Goal: Transaction & Acquisition: Purchase product/service

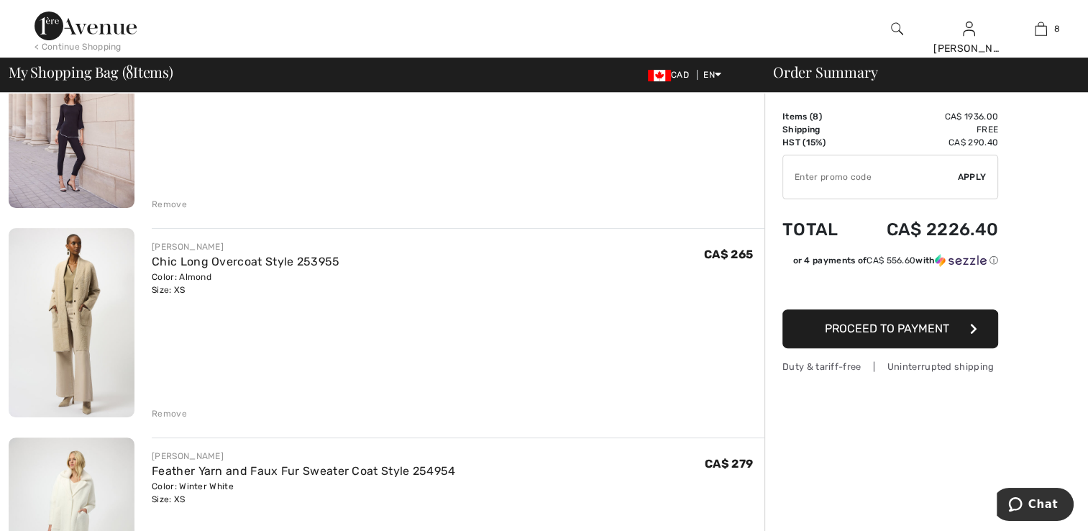
scroll to position [431, 0]
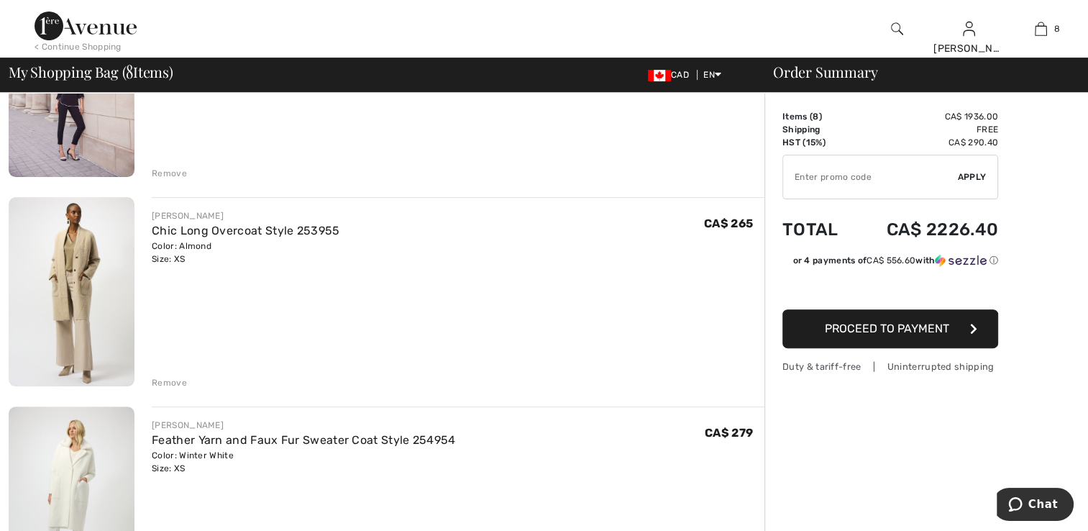
click at [86, 356] on img at bounding box center [72, 291] width 126 height 188
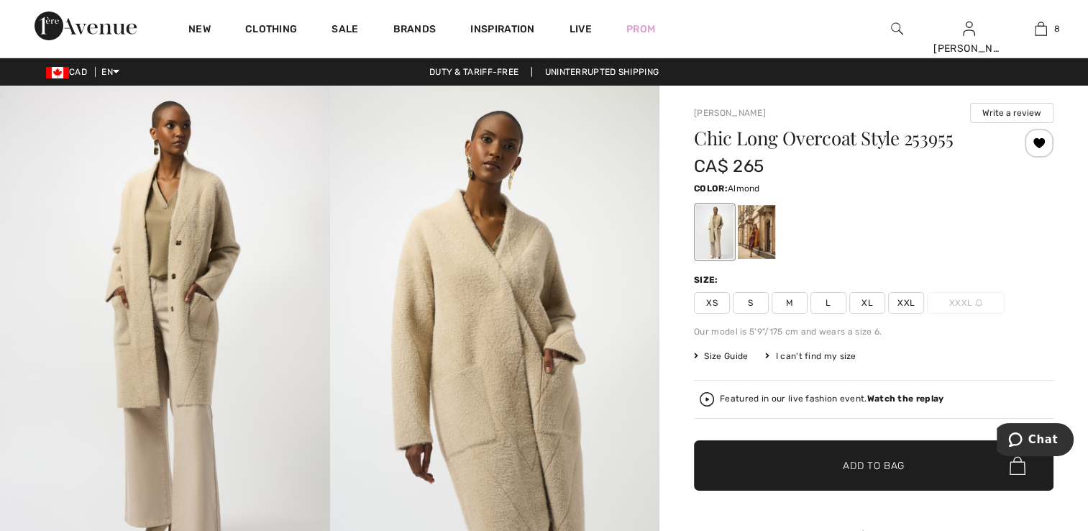
click at [718, 306] on span "XS" at bounding box center [712, 303] width 36 height 22
click at [1039, 150] on div at bounding box center [1039, 143] width 29 height 29
click at [759, 238] on div at bounding box center [756, 232] width 37 height 54
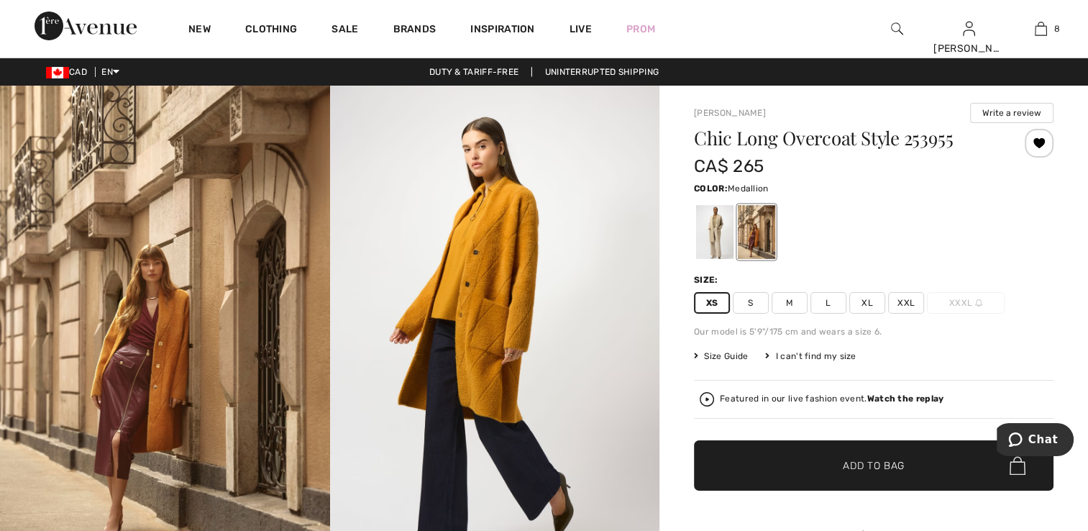
drag, startPoint x: 705, startPoint y: 306, endPoint x: 713, endPoint y: 303, distance: 7.7
click at [713, 303] on span "XS" at bounding box center [712, 303] width 36 height 22
click at [722, 303] on span "XS" at bounding box center [712, 303] width 36 height 22
click at [1033, 134] on div at bounding box center [1039, 143] width 29 height 29
click at [1033, 142] on div "Removed from Wishlist" at bounding box center [1039, 143] width 29 height 29
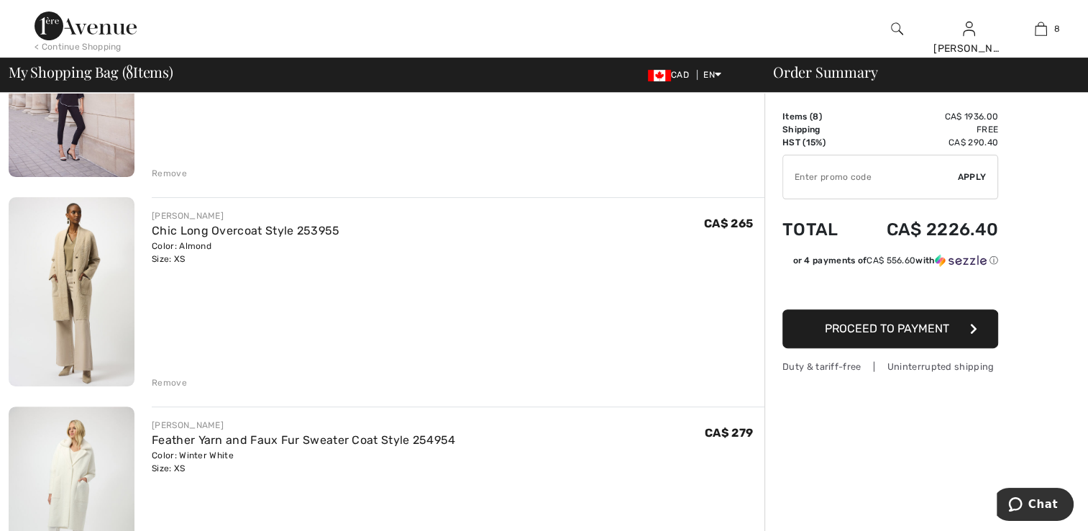
click at [174, 380] on div "Remove" at bounding box center [169, 382] width 35 height 13
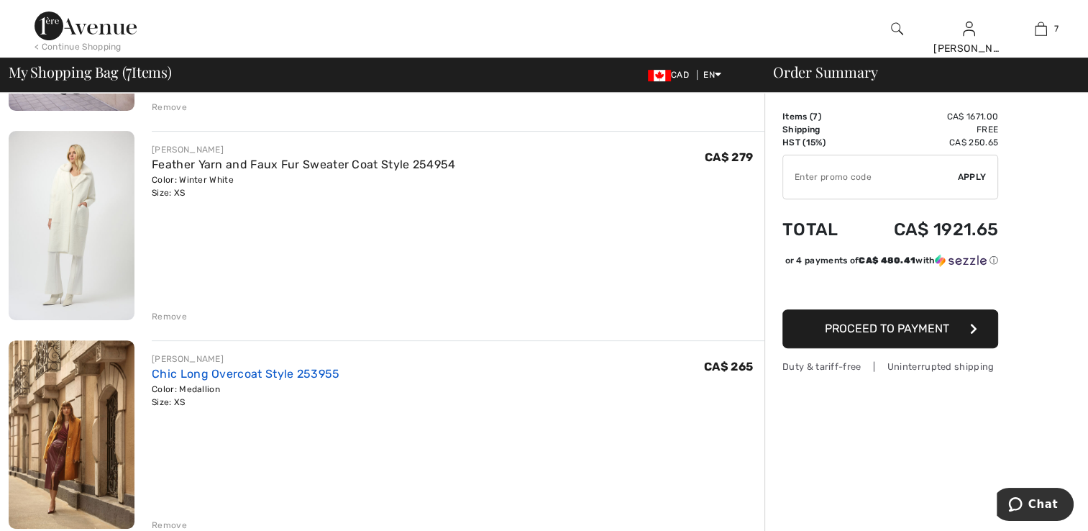
scroll to position [575, 0]
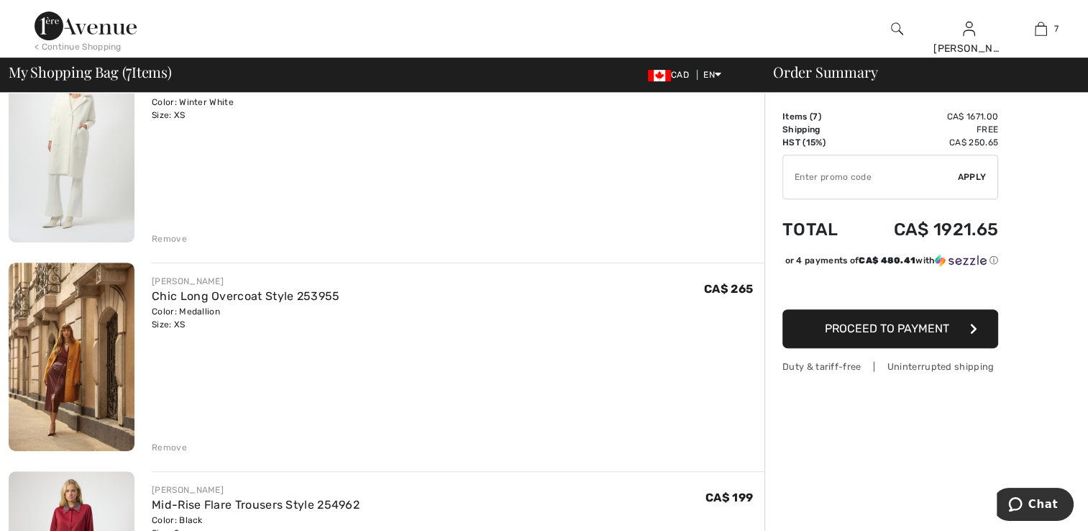
click at [175, 442] on div "Remove" at bounding box center [169, 447] width 35 height 13
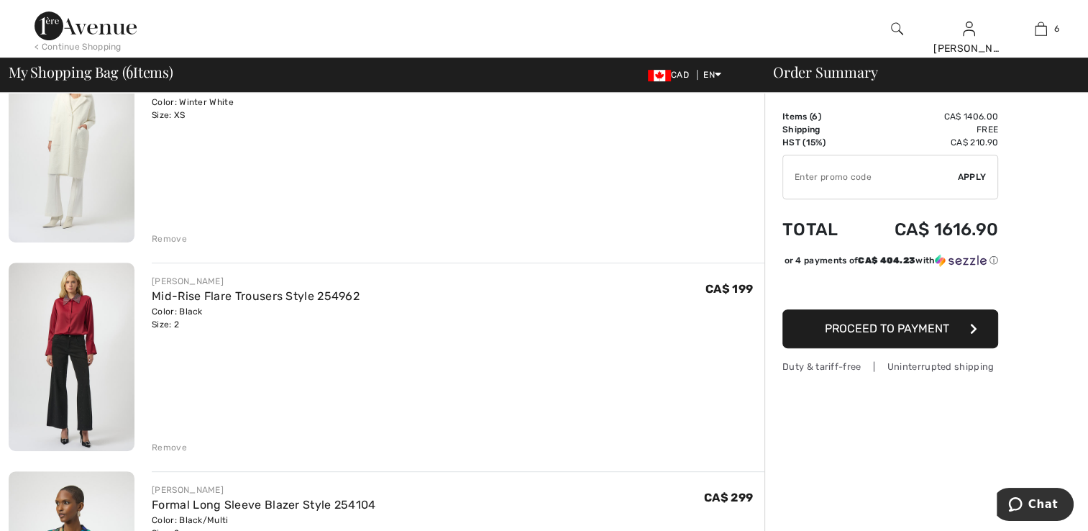
click at [78, 388] on img at bounding box center [72, 356] width 126 height 188
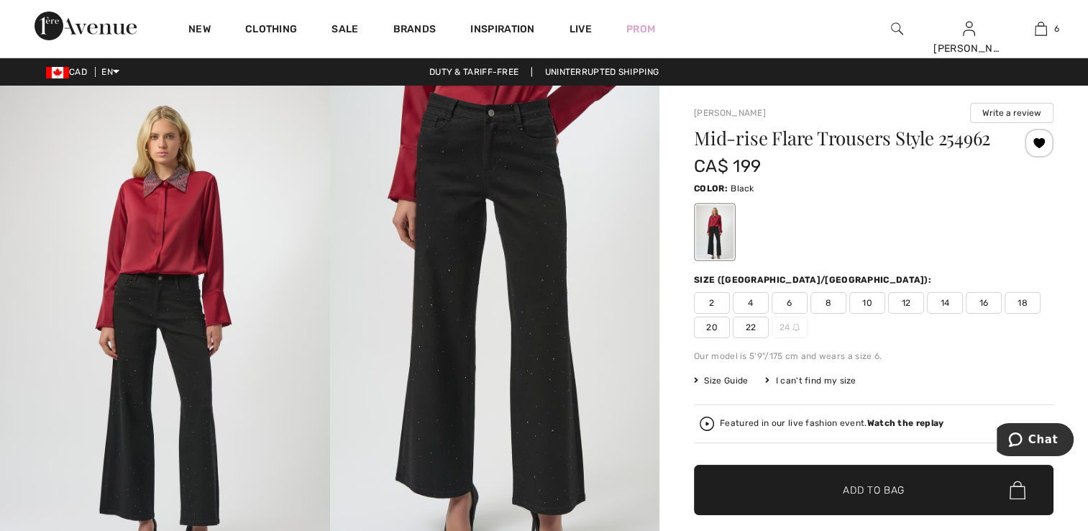
click at [884, 414] on div "Featured in our live fashion event. Watch the replay" at bounding box center [874, 423] width 360 height 39
click at [890, 420] on strong "Watch the replay" at bounding box center [905, 423] width 77 height 10
click at [896, 37] on div at bounding box center [897, 29] width 72 height 58
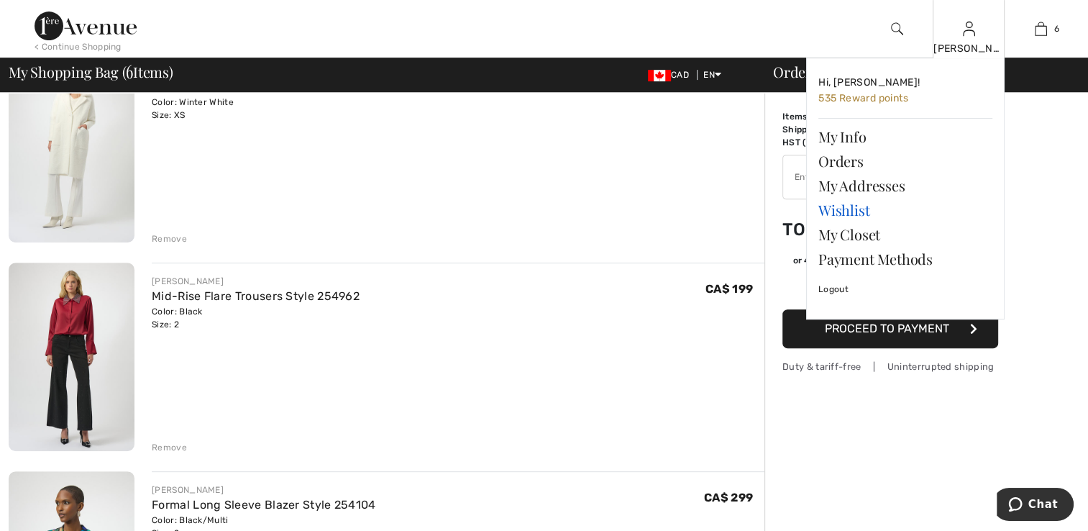
click at [851, 205] on link "Wishlist" at bounding box center [905, 210] width 174 height 24
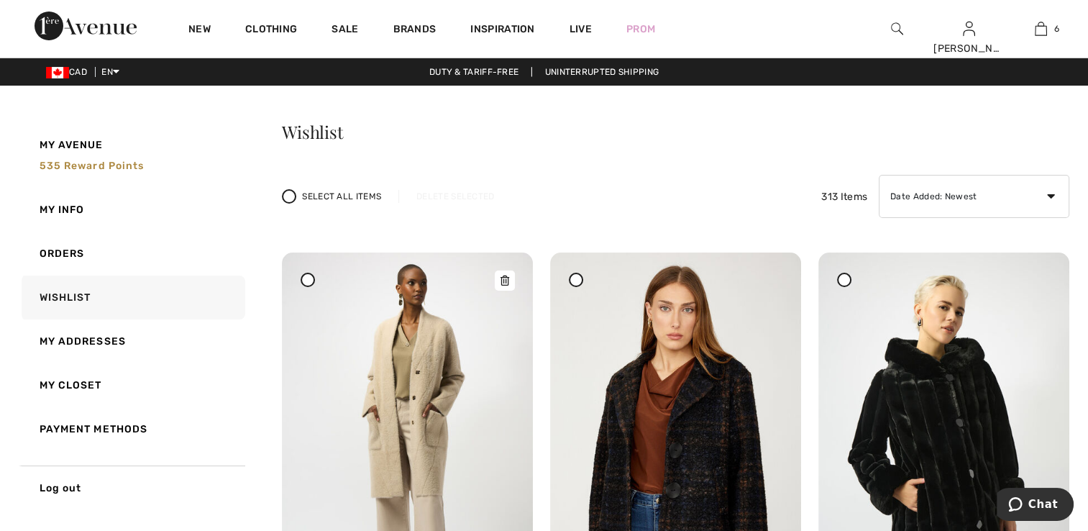
click at [484, 410] on img at bounding box center [407, 440] width 251 height 376
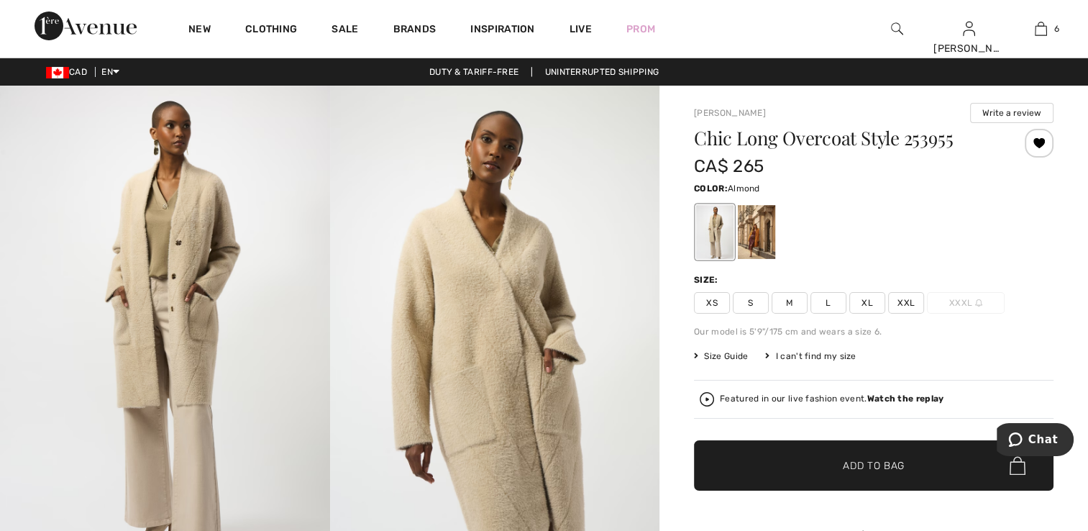
click at [726, 301] on span "XS" at bounding box center [712, 303] width 36 height 22
click at [755, 234] on div at bounding box center [756, 232] width 37 height 54
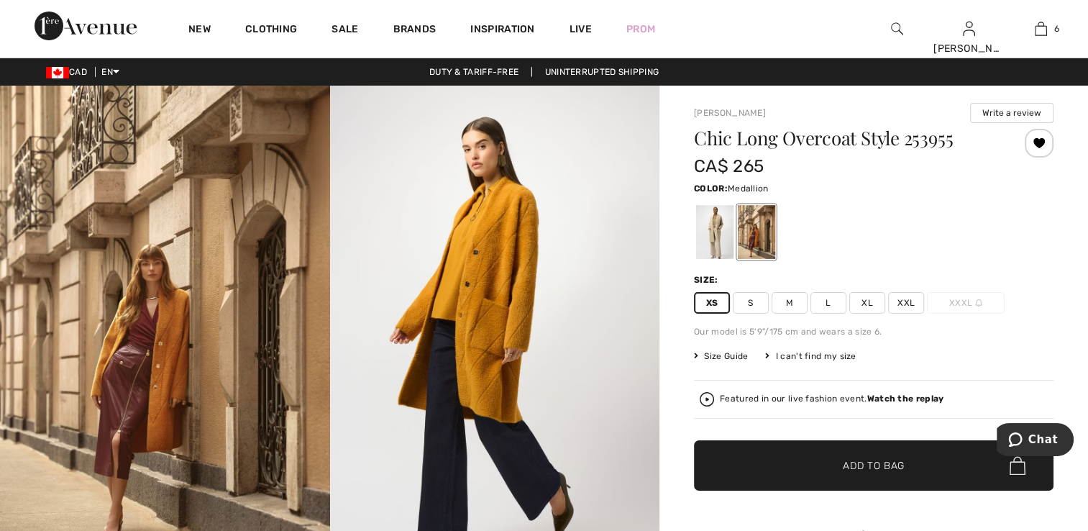
click at [995, 180] on div "Color: Medallion" at bounding box center [874, 187] width 360 height 17
click at [1038, 148] on div at bounding box center [1039, 143] width 29 height 29
click at [1039, 148] on div at bounding box center [1039, 143] width 29 height 29
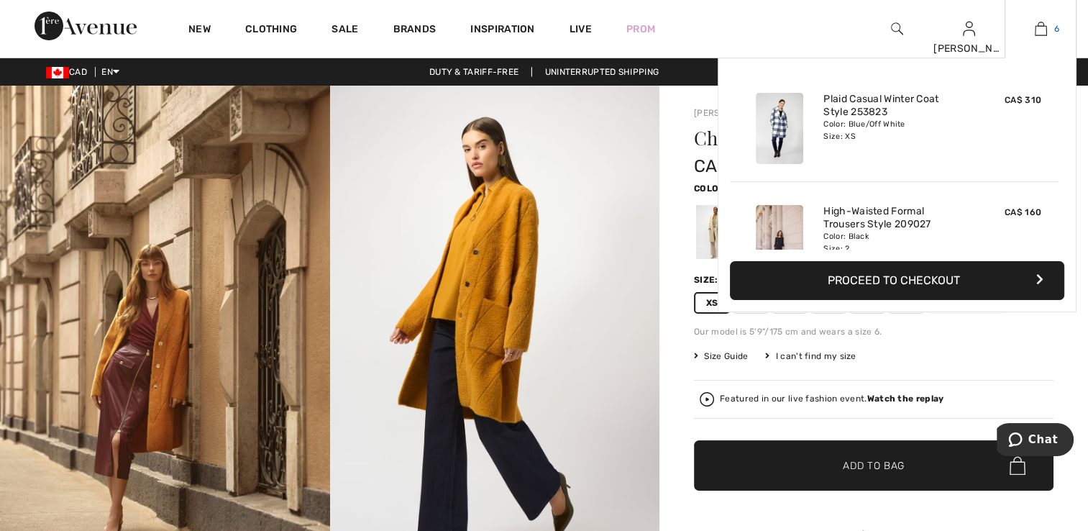
click at [1036, 24] on img at bounding box center [1041, 28] width 12 height 17
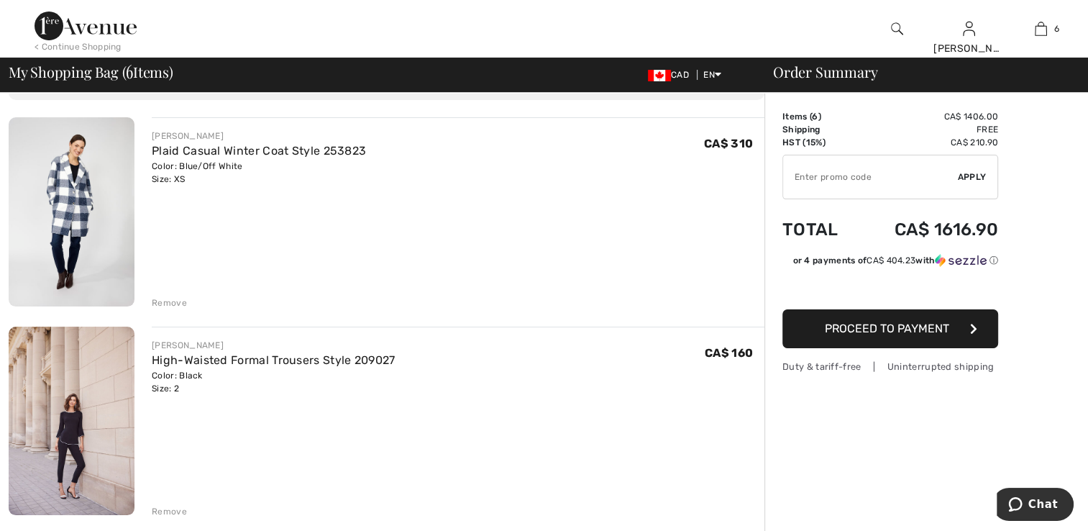
scroll to position [72, 0]
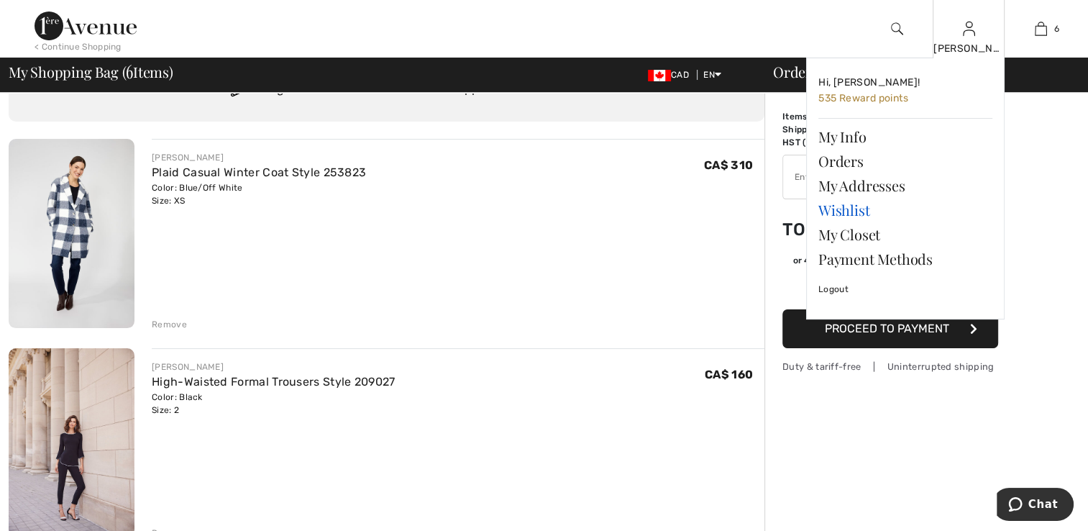
click at [874, 210] on link "Wishlist" at bounding box center [905, 210] width 174 height 24
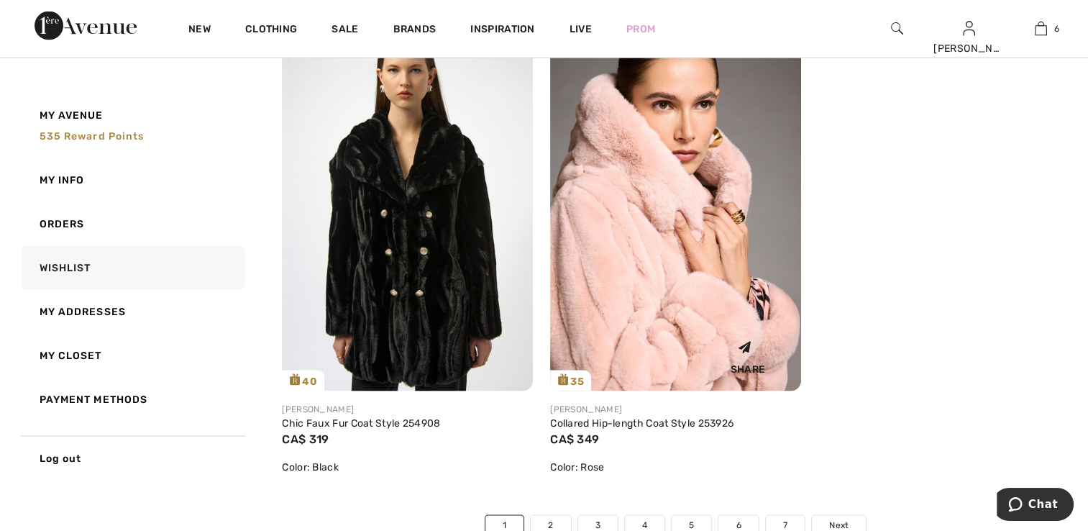
scroll to position [8486, 0]
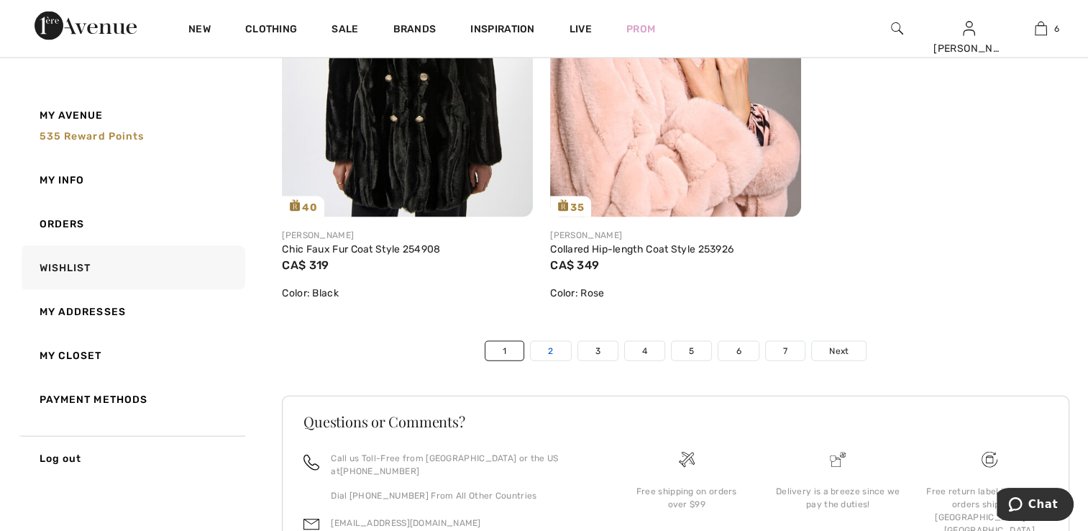
click at [566, 347] on link "2" at bounding box center [551, 351] width 40 height 19
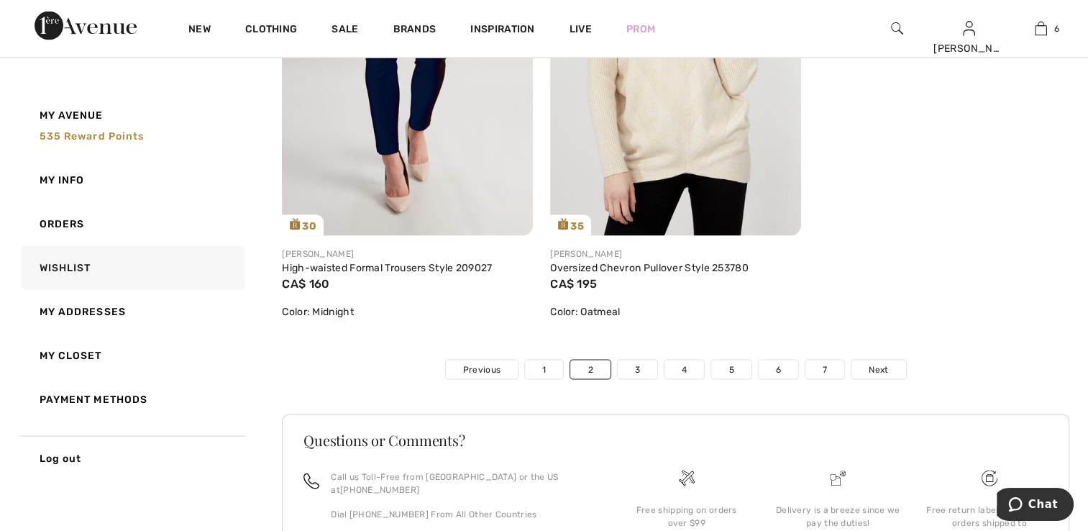
scroll to position [8414, 0]
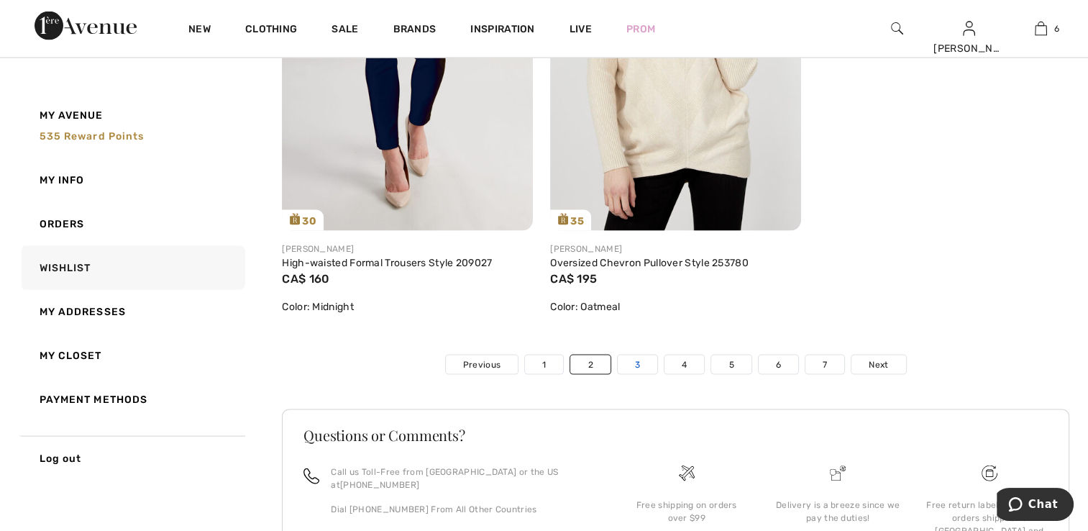
click at [647, 374] on link "3" at bounding box center [638, 364] width 40 height 19
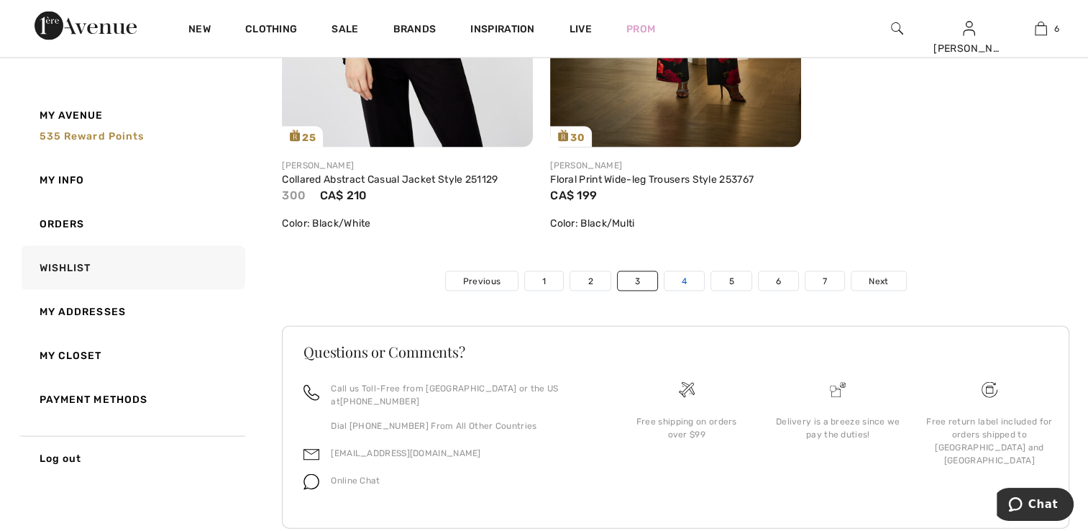
scroll to position [8529, 0]
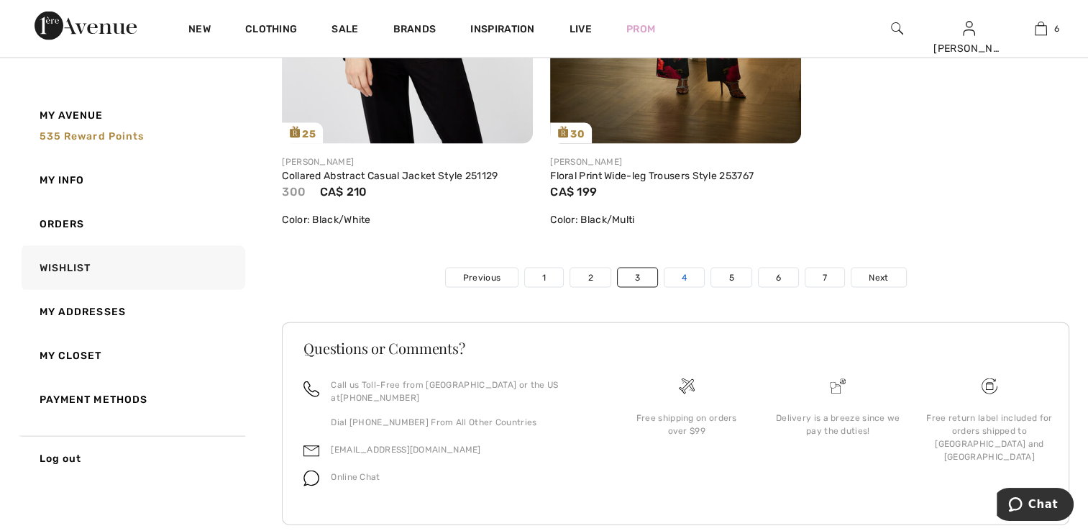
click at [684, 268] on link "4" at bounding box center [684, 277] width 40 height 19
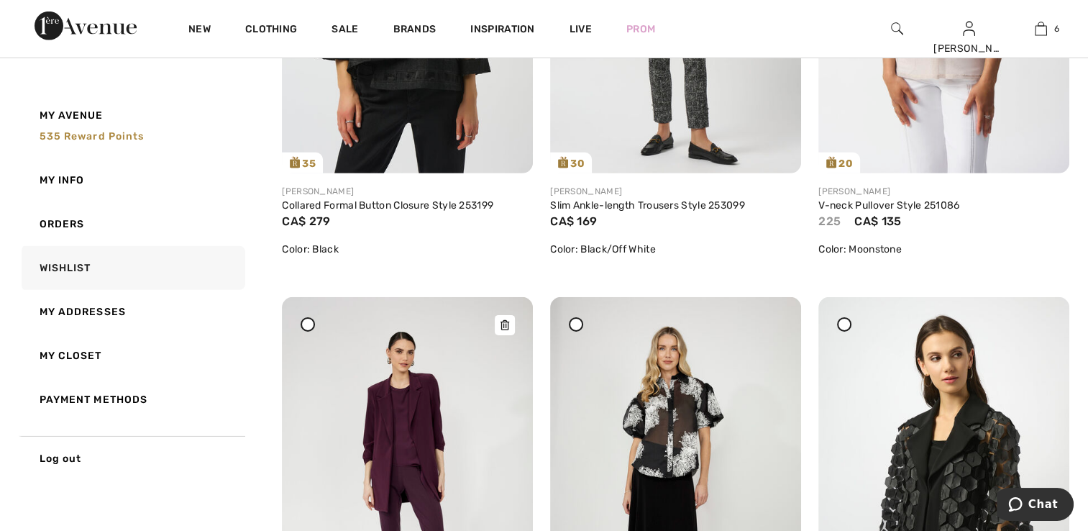
scroll to position [4603, 0]
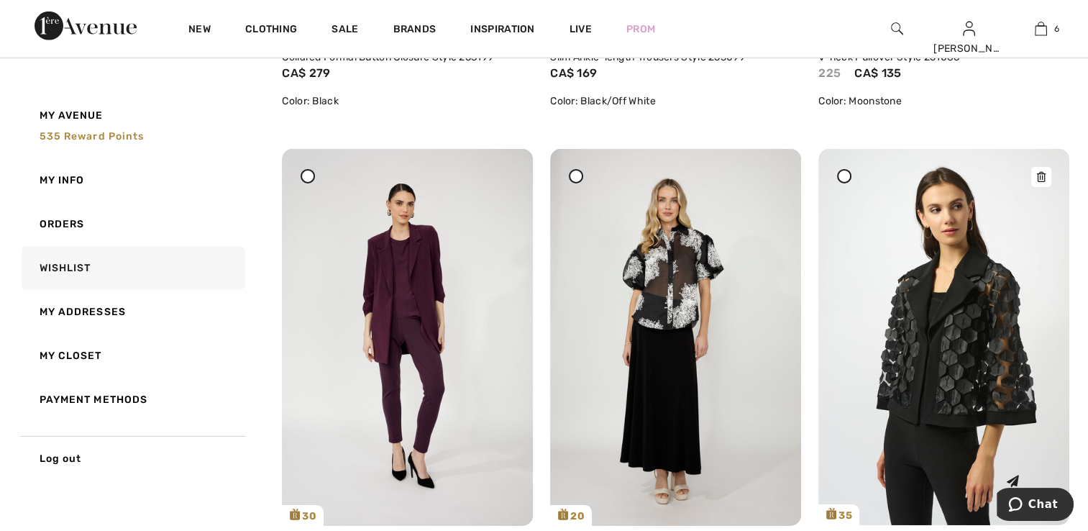
click at [923, 367] on img at bounding box center [943, 337] width 251 height 376
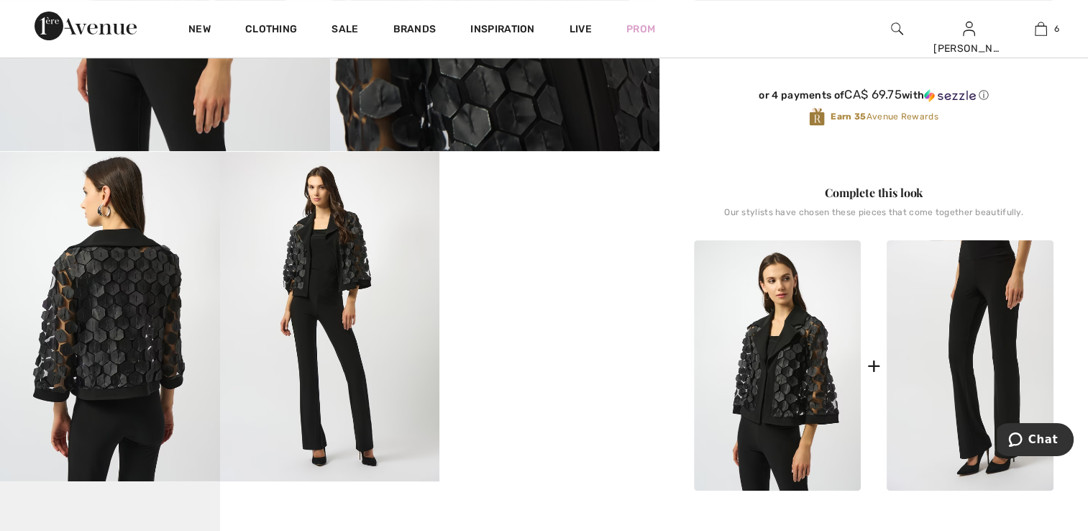
scroll to position [431, 0]
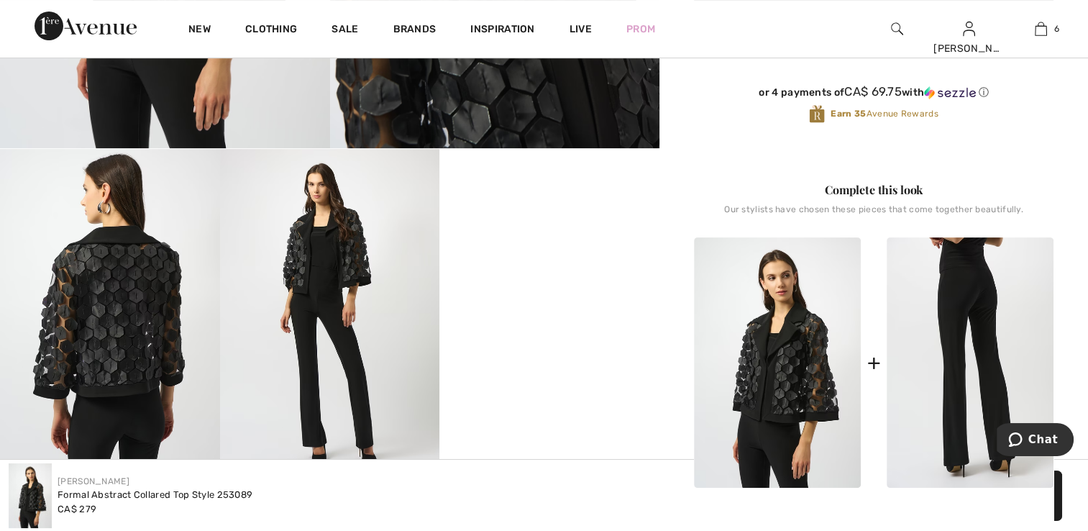
click at [967, 370] on img at bounding box center [970, 362] width 167 height 250
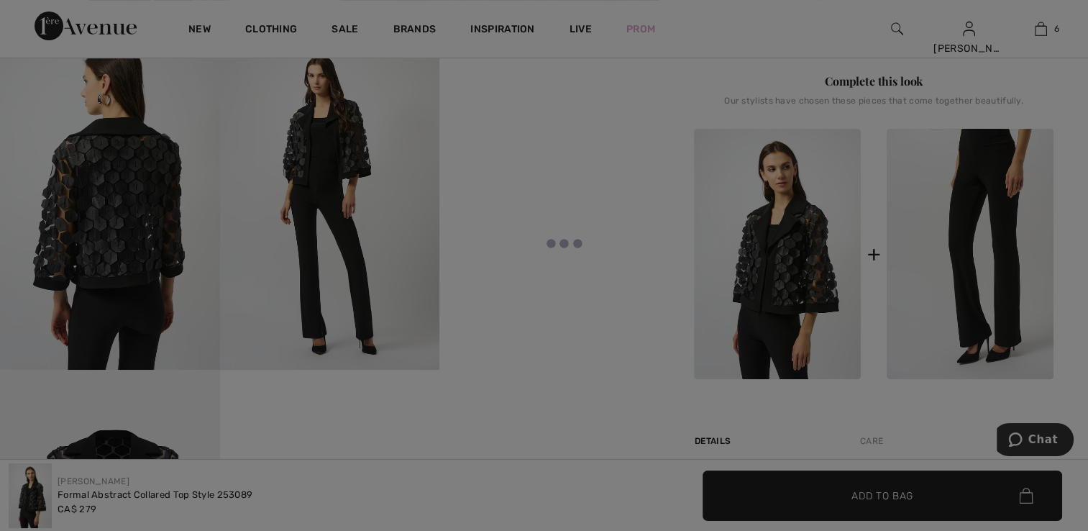
scroll to position [575, 0]
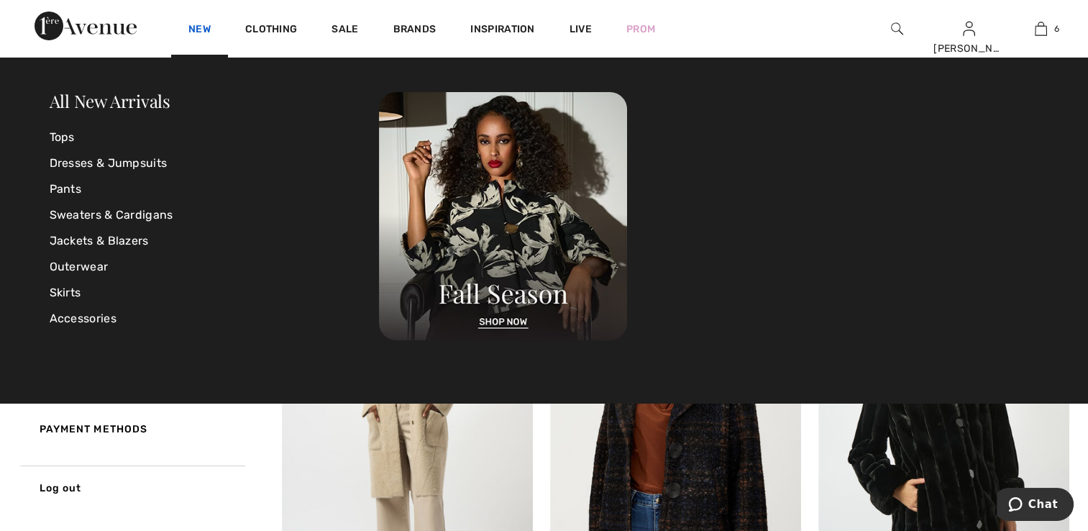
click at [201, 27] on link "New" at bounding box center [199, 30] width 22 height 15
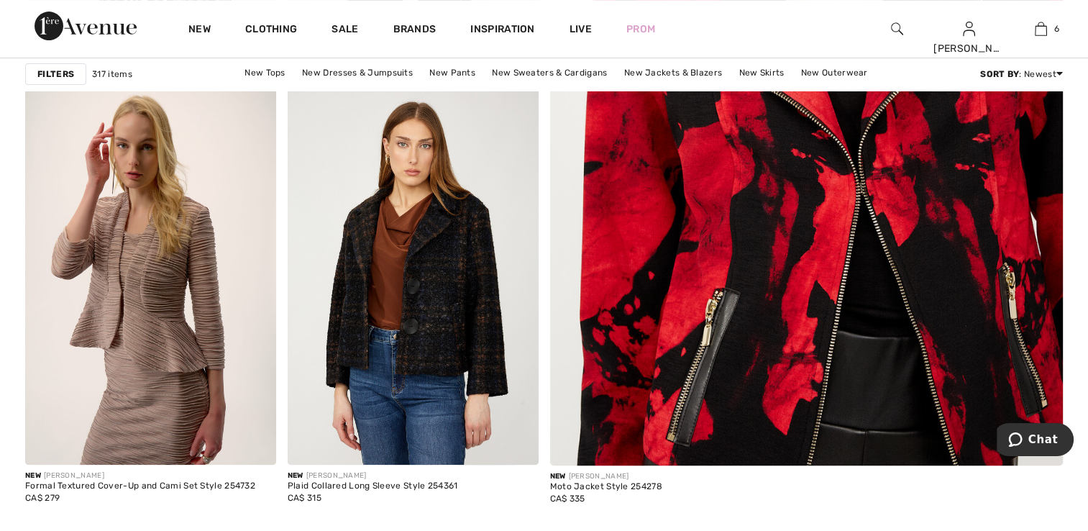
scroll to position [575, 0]
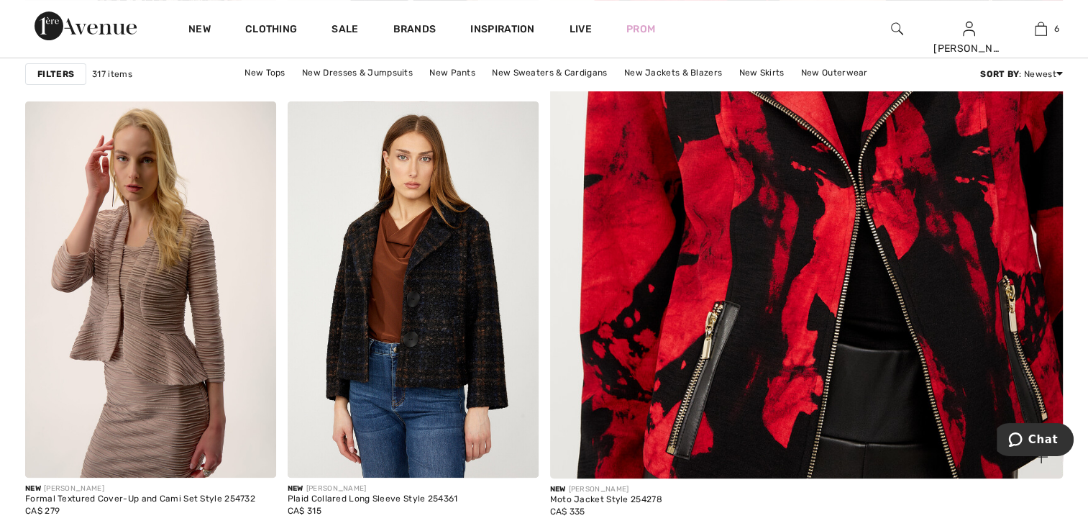
click at [738, 225] on img at bounding box center [806, 118] width 616 height 923
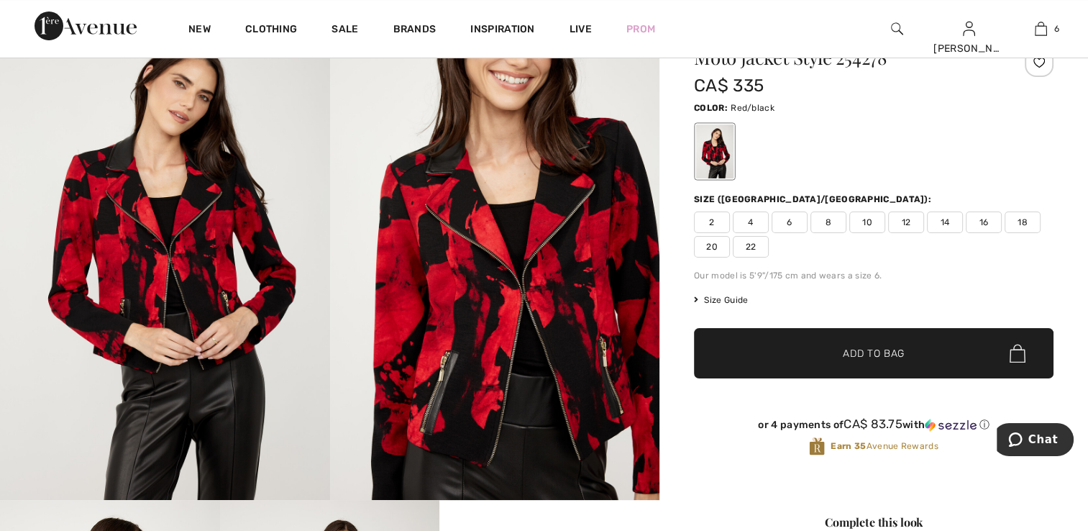
scroll to position [72, 0]
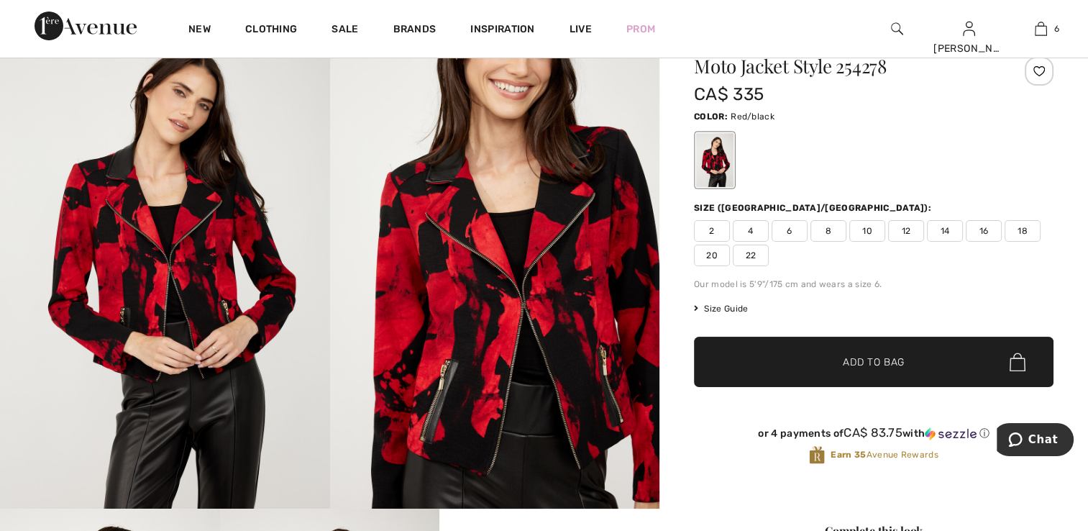
click at [702, 225] on span "2" at bounding box center [712, 231] width 36 height 22
click at [898, 356] on span "Add to Bag" at bounding box center [874, 362] width 62 height 15
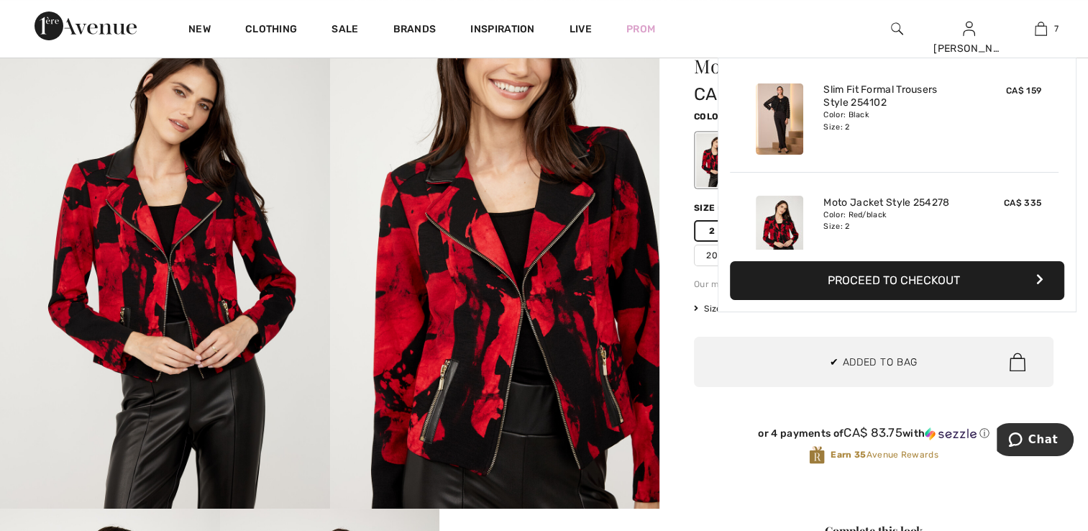
scroll to position [604, 0]
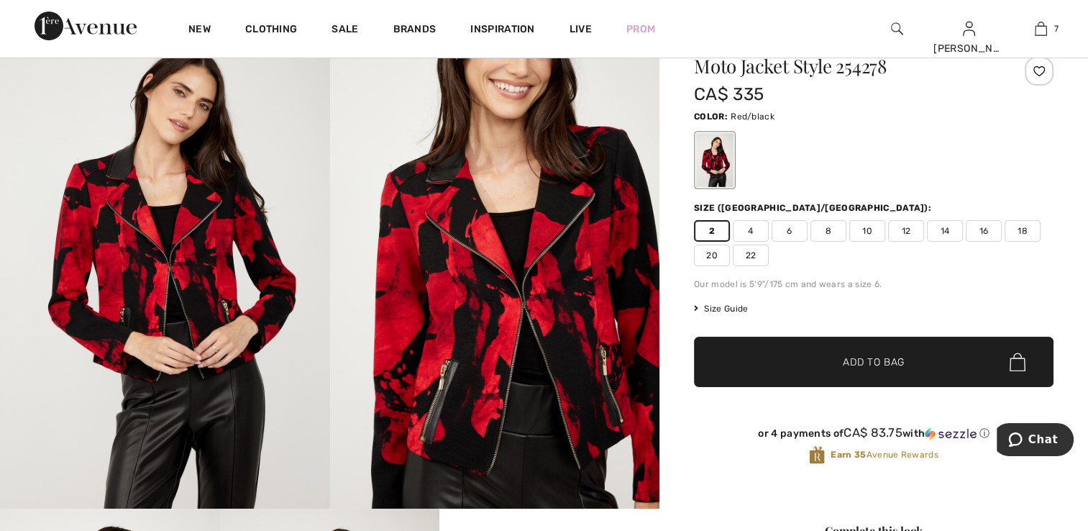
click at [1032, 73] on div at bounding box center [1039, 71] width 29 height 29
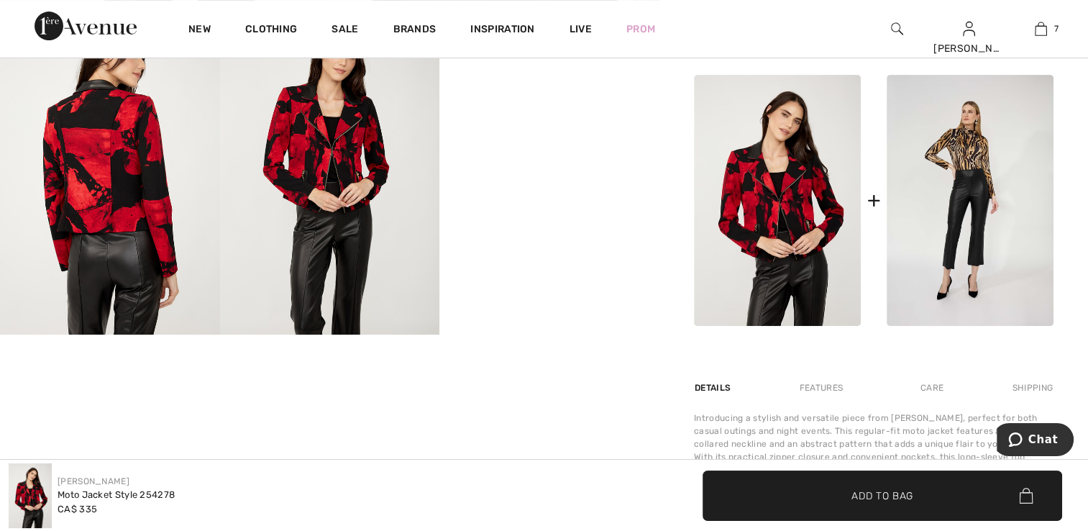
click at [112, 137] on img at bounding box center [110, 169] width 220 height 329
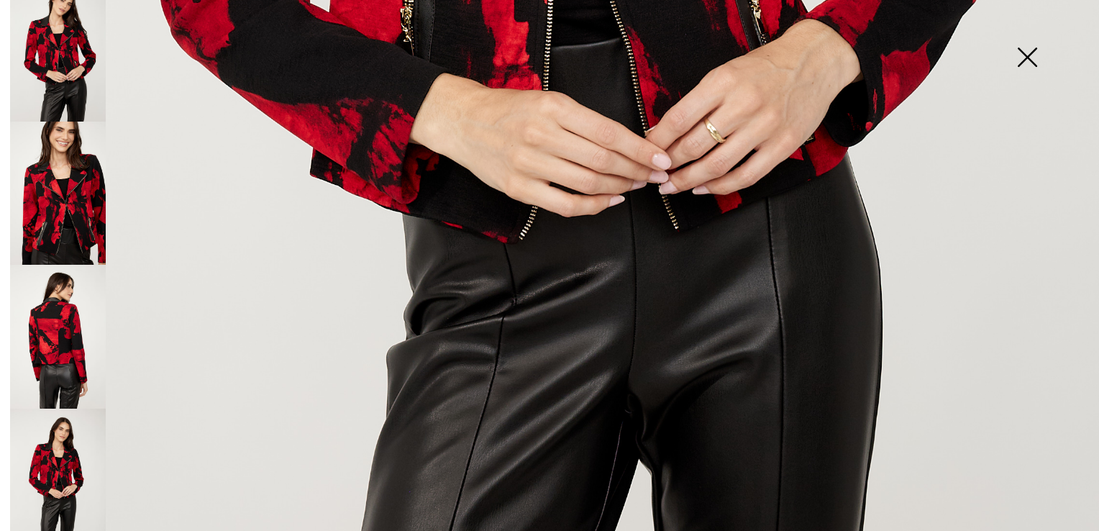
scroll to position [1101, 0]
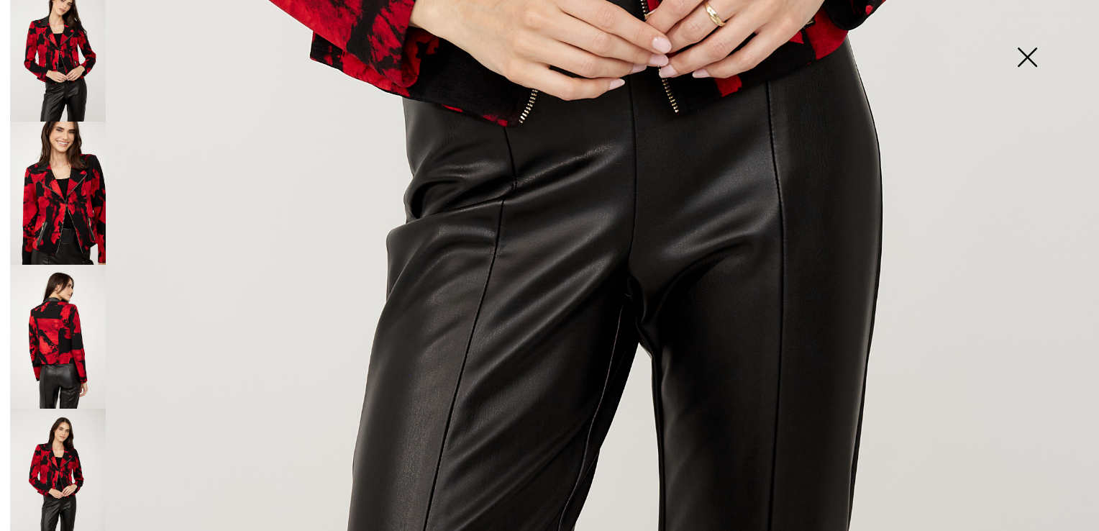
click at [68, 186] on img at bounding box center [58, 194] width 96 height 144
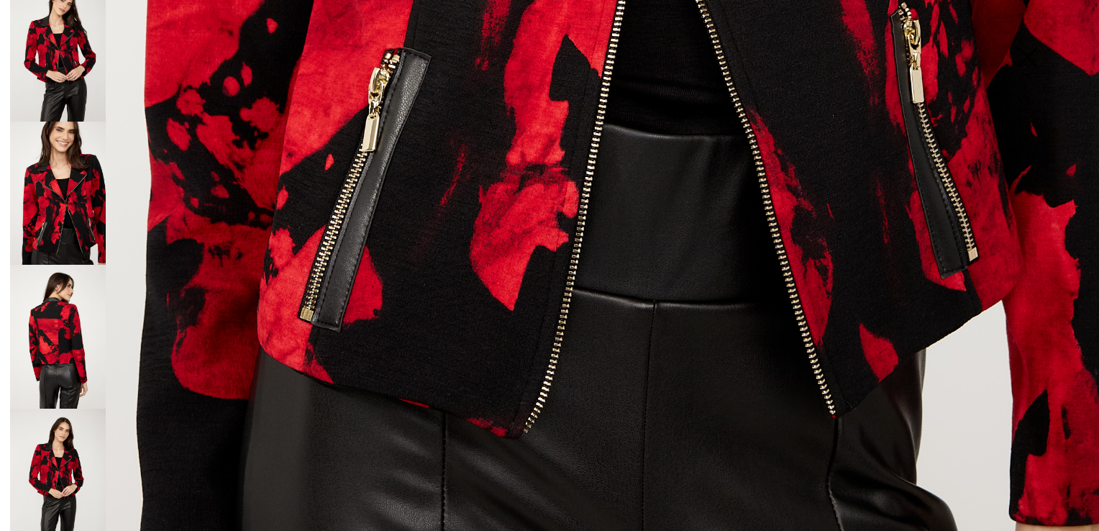
click at [92, 331] on img at bounding box center [58, 337] width 96 height 144
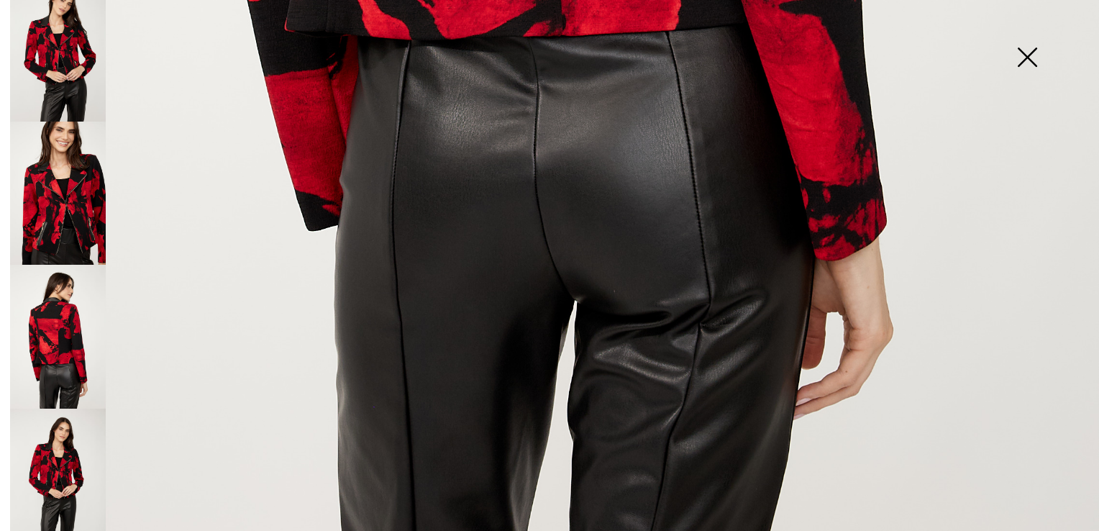
drag, startPoint x: 103, startPoint y: 344, endPoint x: 125, endPoint y: 334, distance: 24.2
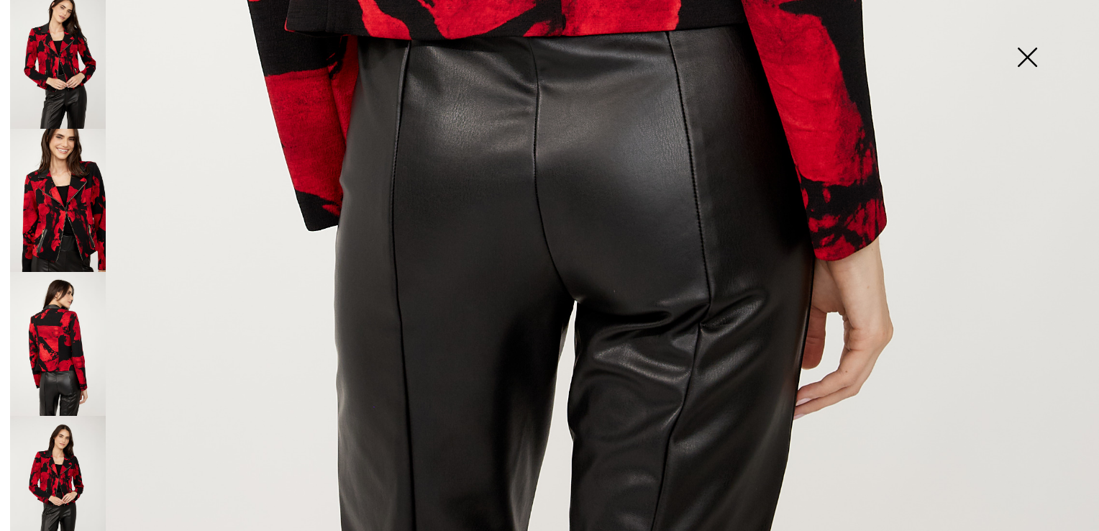
scroll to position [22, 0]
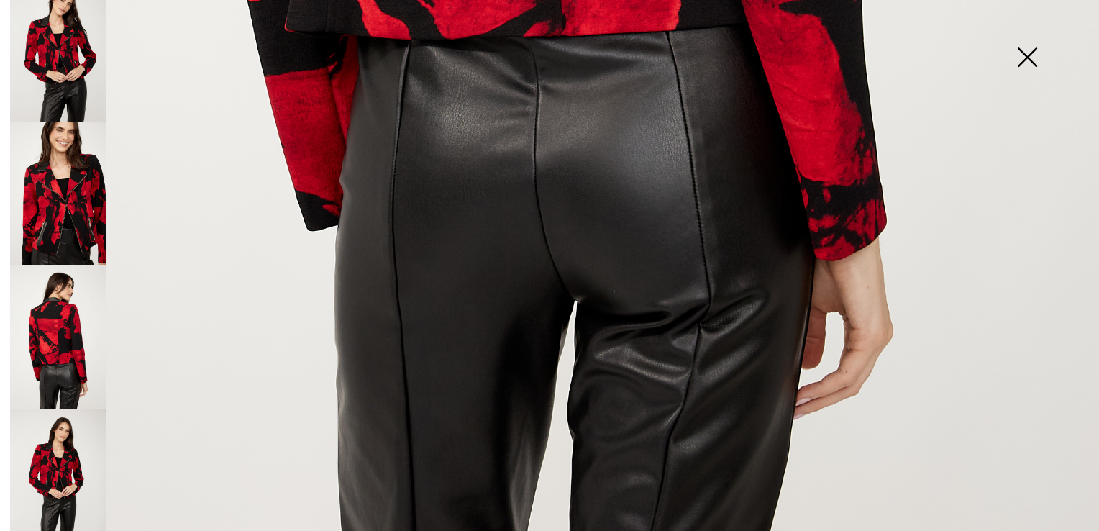
click at [63, 459] on img at bounding box center [58, 480] width 96 height 144
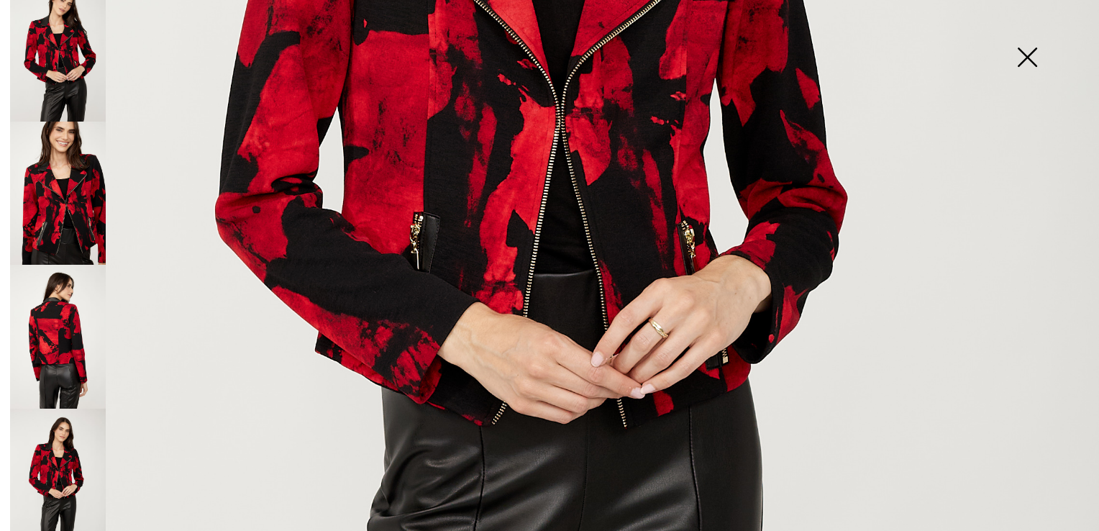
scroll to position [598, 0]
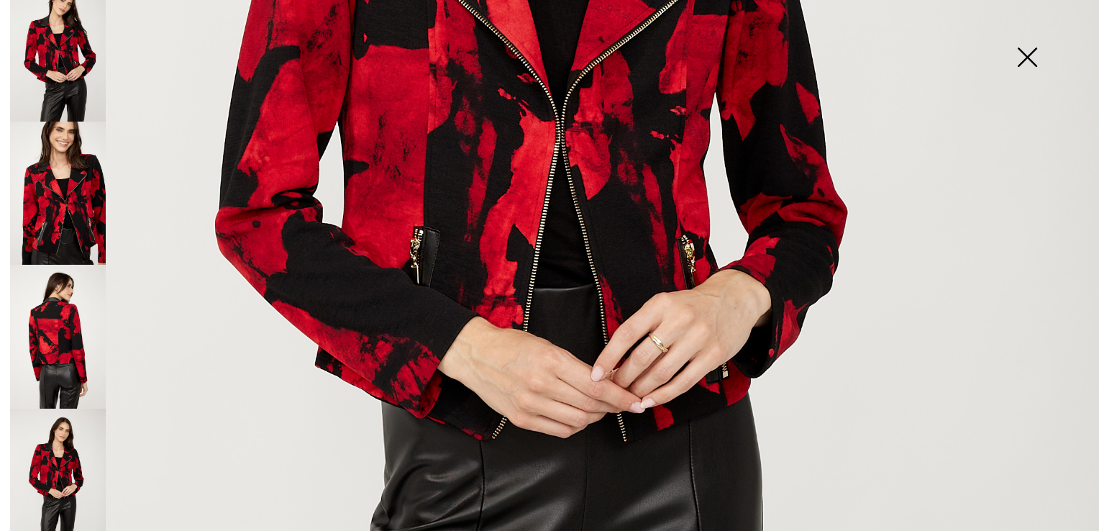
click at [1027, 52] on img at bounding box center [1027, 59] width 72 height 74
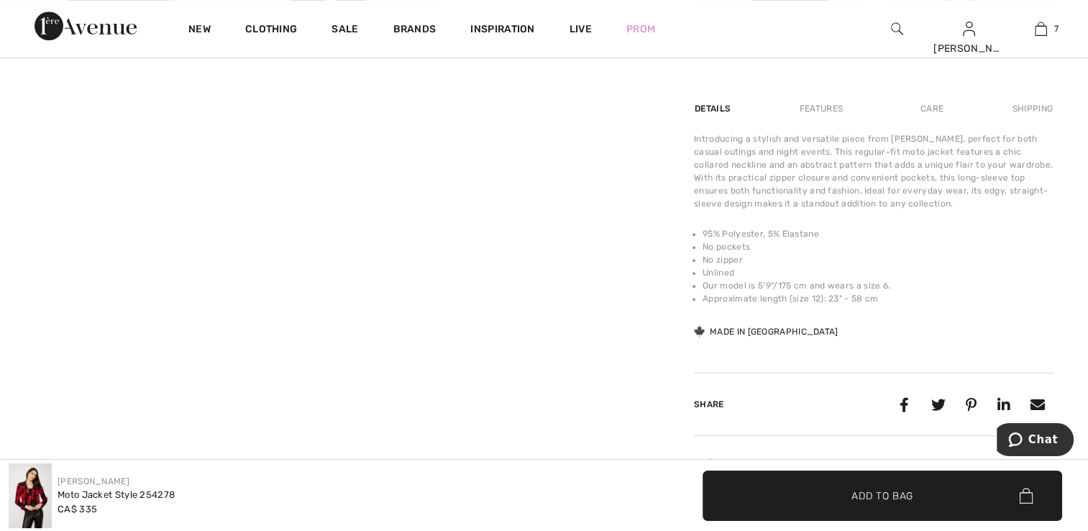
scroll to position [863, 0]
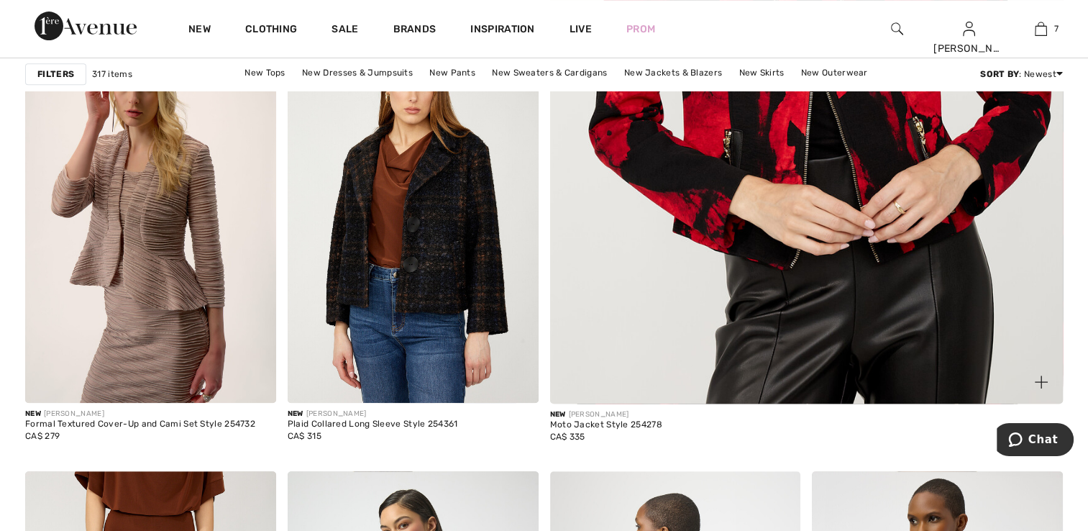
scroll to position [647, 0]
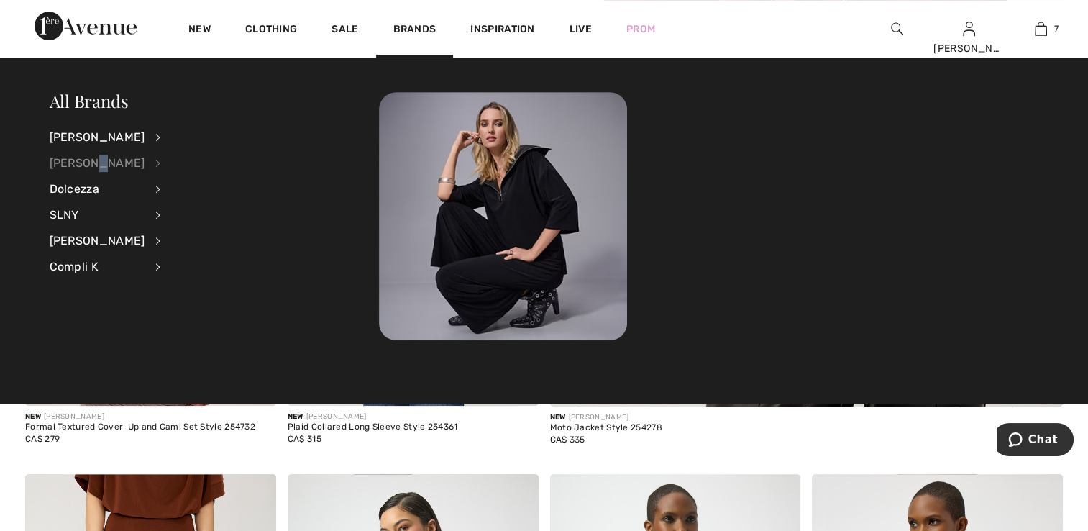
drag, startPoint x: 91, startPoint y: 159, endPoint x: 104, endPoint y: 152, distance: 14.5
click at [102, 152] on div "[PERSON_NAME]" at bounding box center [98, 163] width 96 height 26
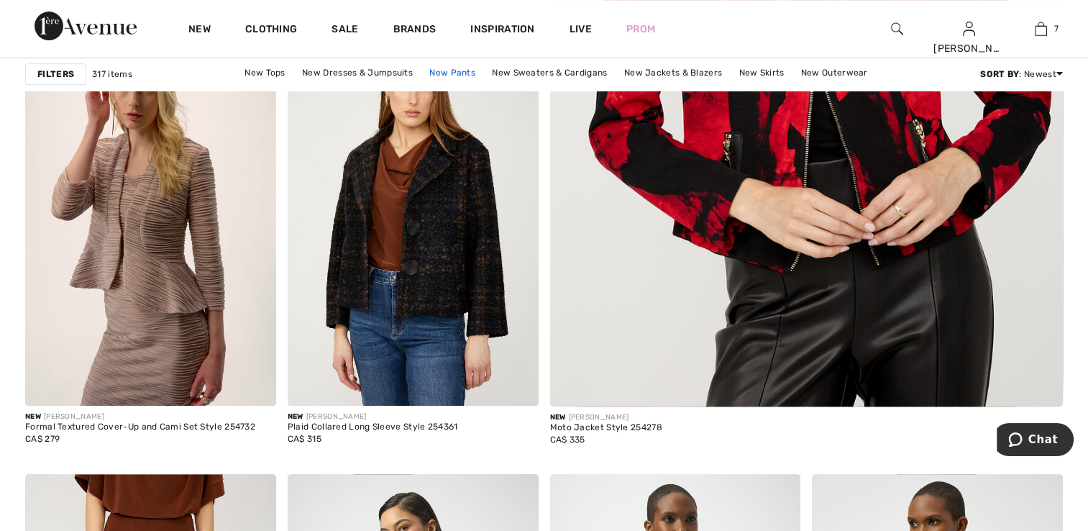
click at [466, 70] on link "New Pants" at bounding box center [452, 72] width 60 height 19
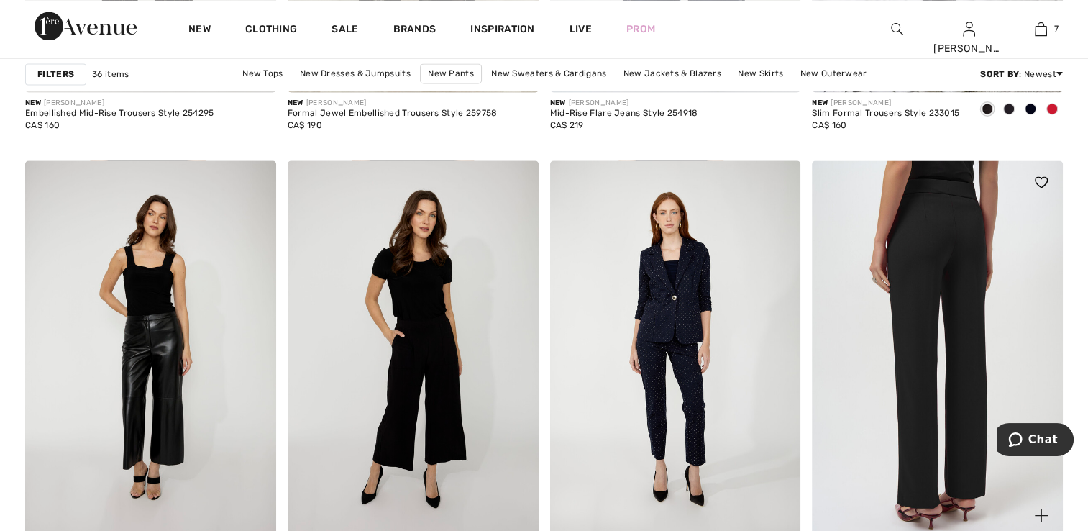
scroll to position [2517, 0]
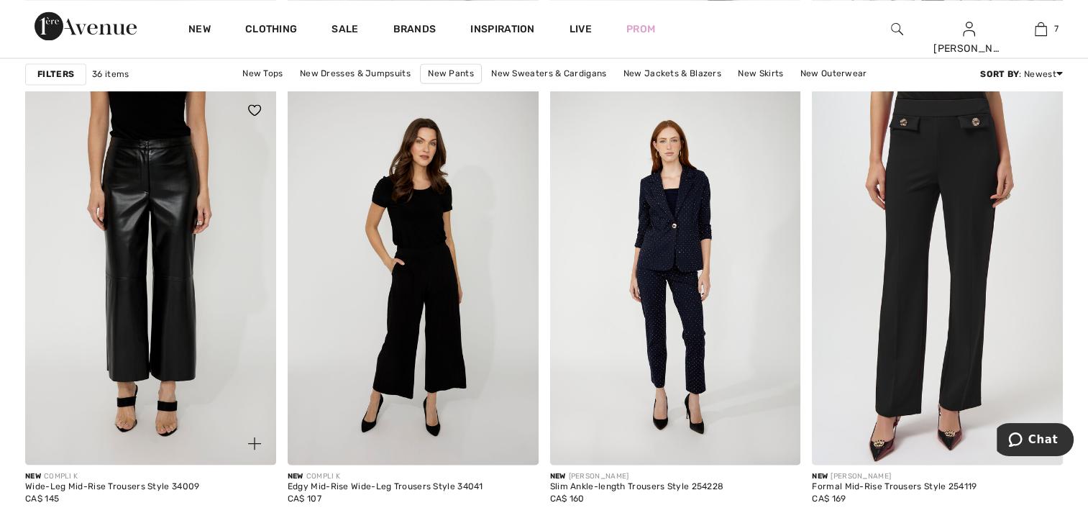
click at [170, 257] on img at bounding box center [150, 276] width 251 height 376
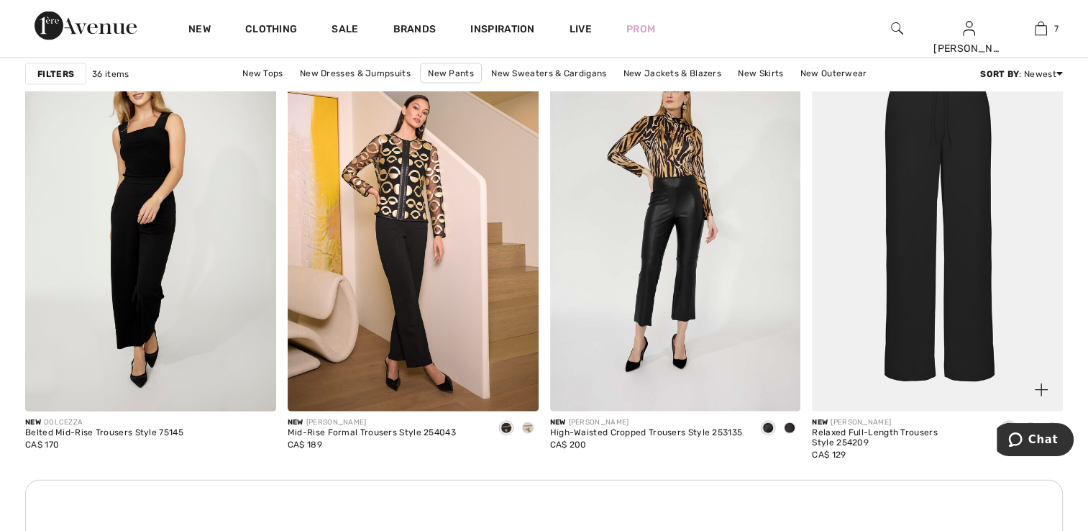
scroll to position [3020, 0]
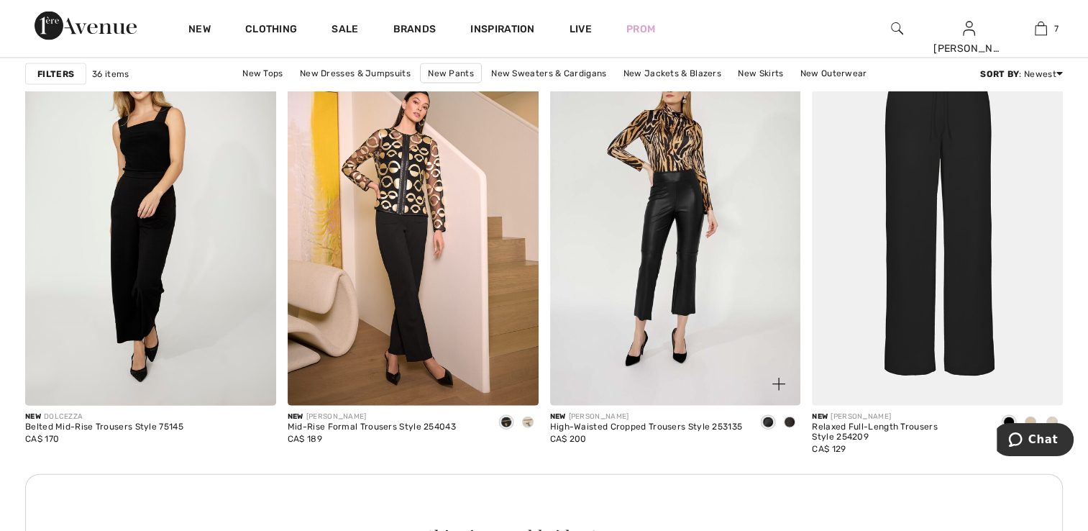
click at [765, 419] on span at bounding box center [768, 422] width 12 height 12
click at [713, 327] on img at bounding box center [675, 217] width 251 height 376
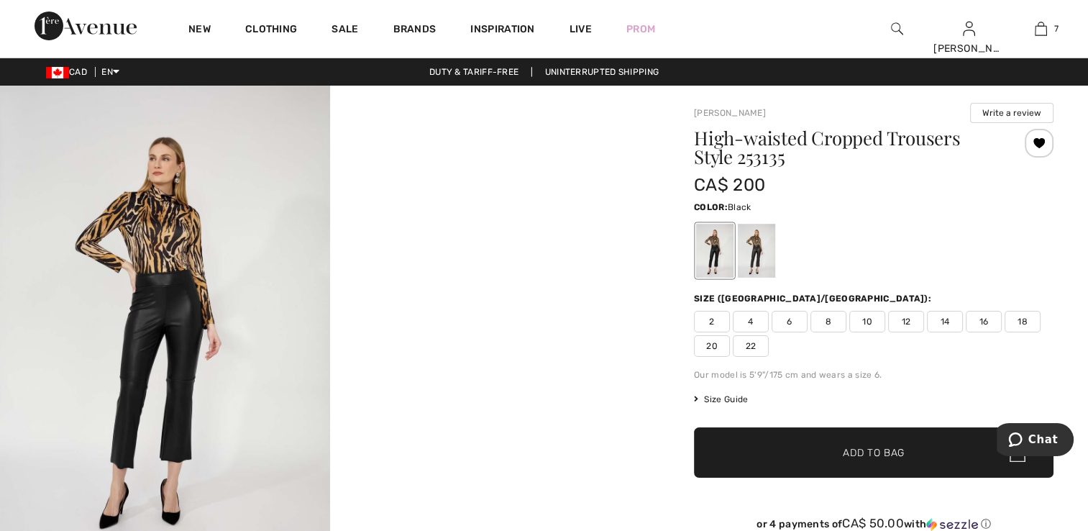
click at [708, 318] on span "2" at bounding box center [712, 322] width 36 height 22
click at [880, 456] on span "Add to Bag" at bounding box center [874, 452] width 62 height 15
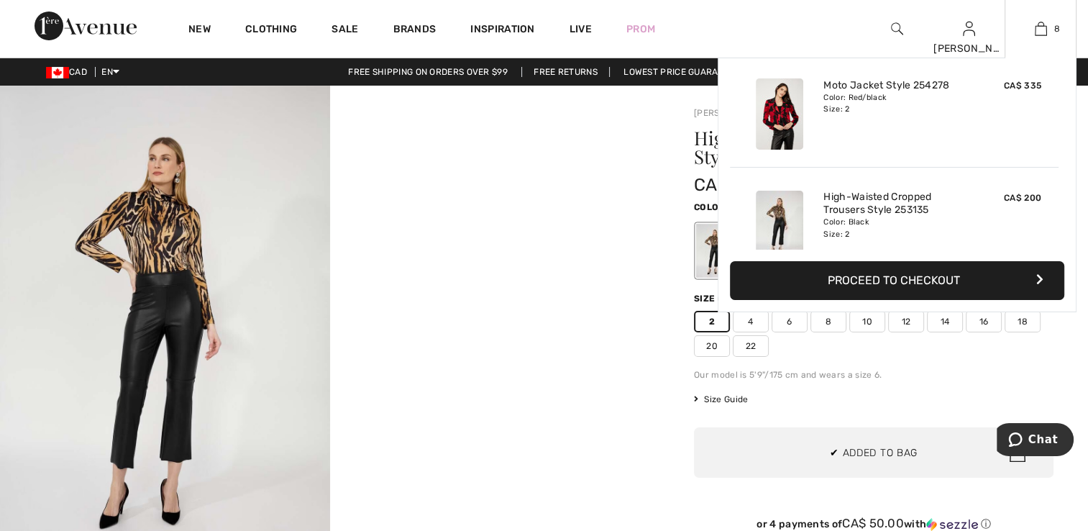
scroll to position [716, 0]
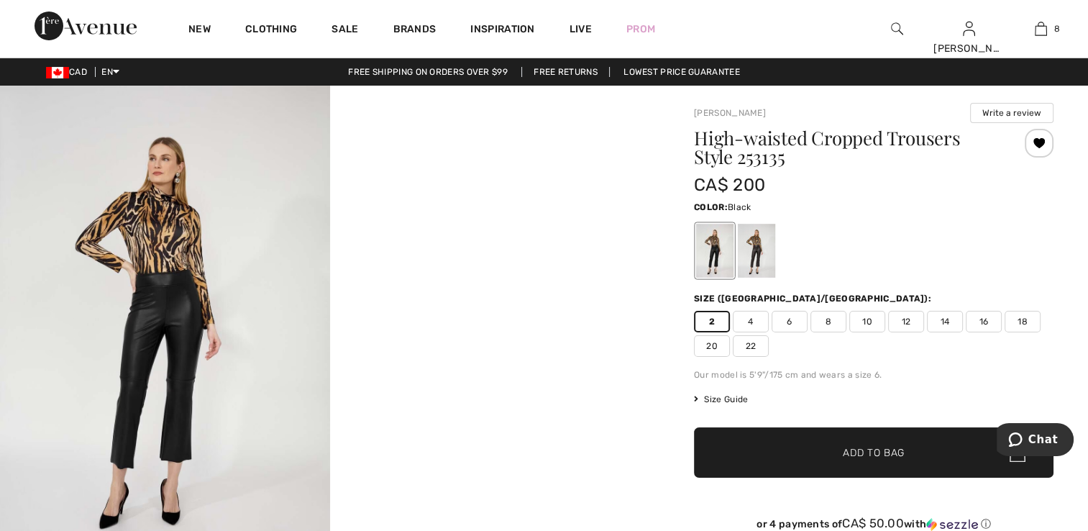
click at [1034, 142] on div at bounding box center [1039, 143] width 29 height 29
click at [1034, 144] on div at bounding box center [1039, 143] width 29 height 29
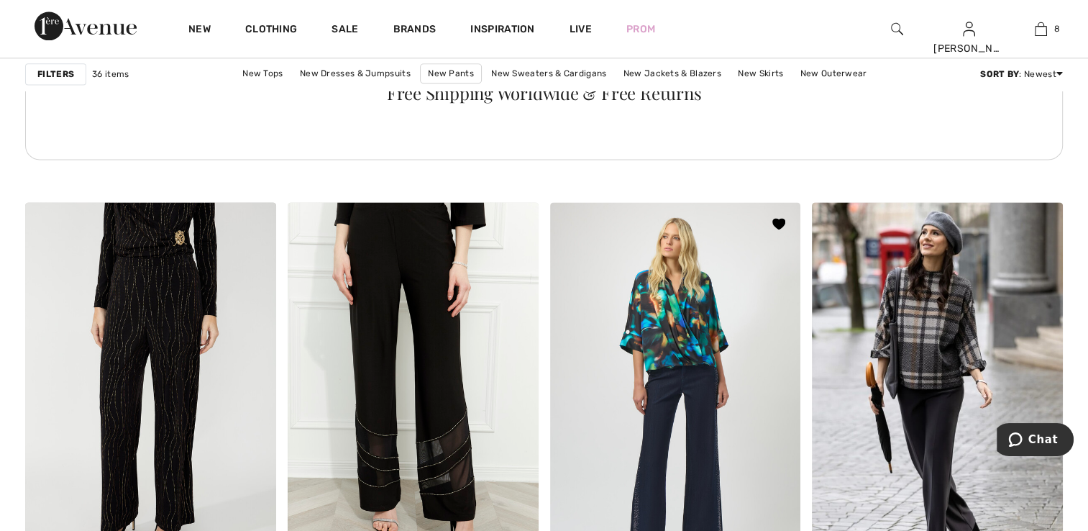
scroll to position [1942, 0]
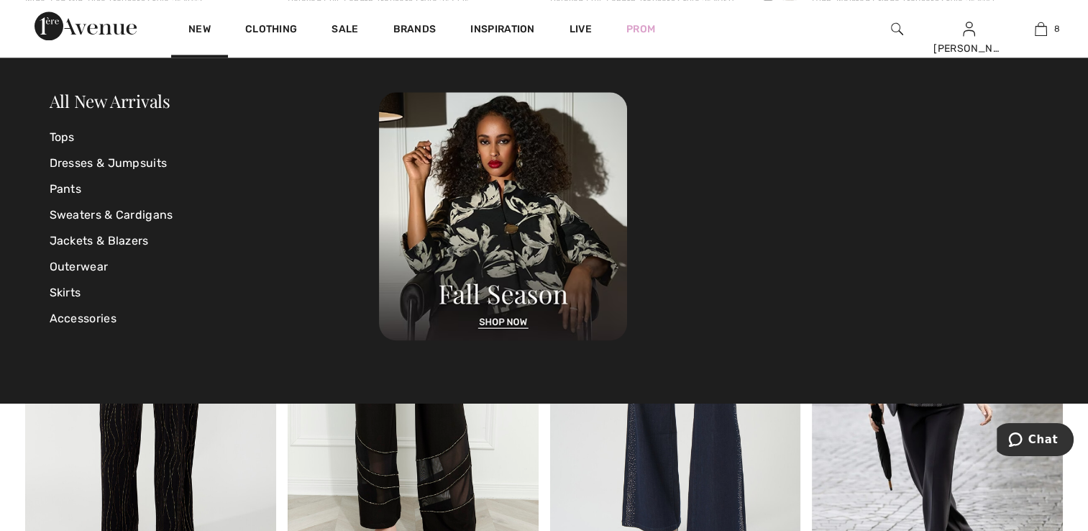
click at [210, 25] on div "New" at bounding box center [199, 29] width 57 height 58
click at [196, 29] on link "New" at bounding box center [199, 30] width 22 height 15
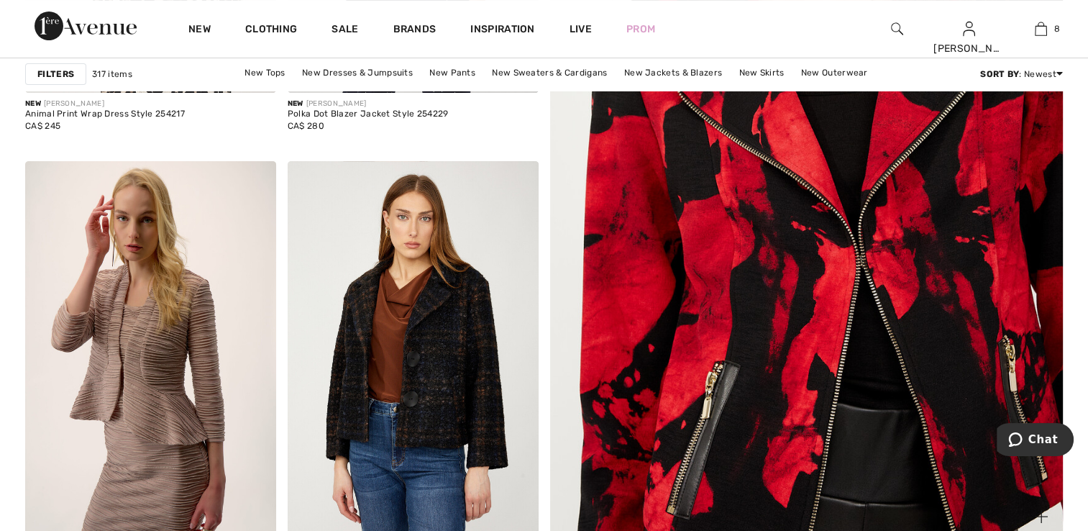
scroll to position [503, 0]
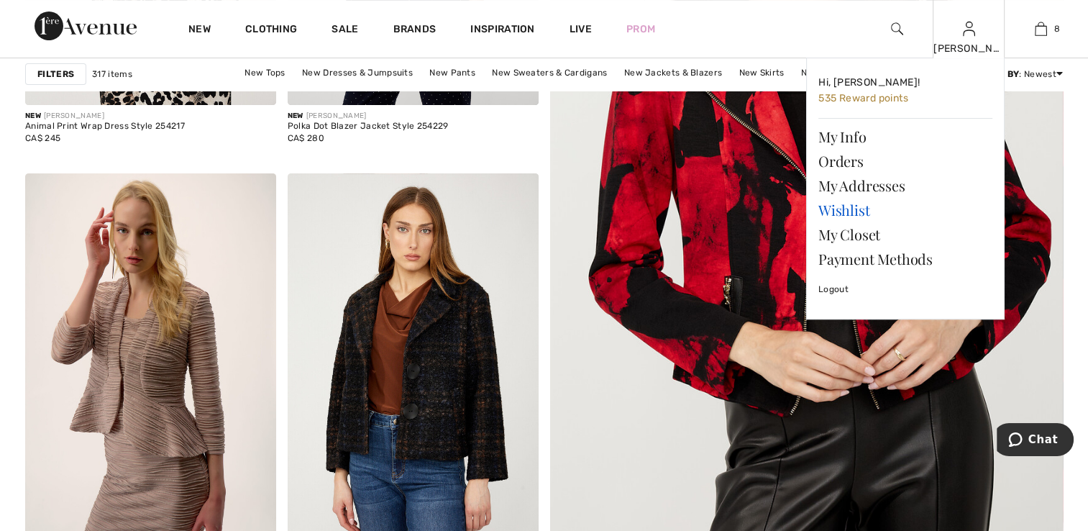
click at [862, 213] on link "Wishlist" at bounding box center [905, 210] width 174 height 24
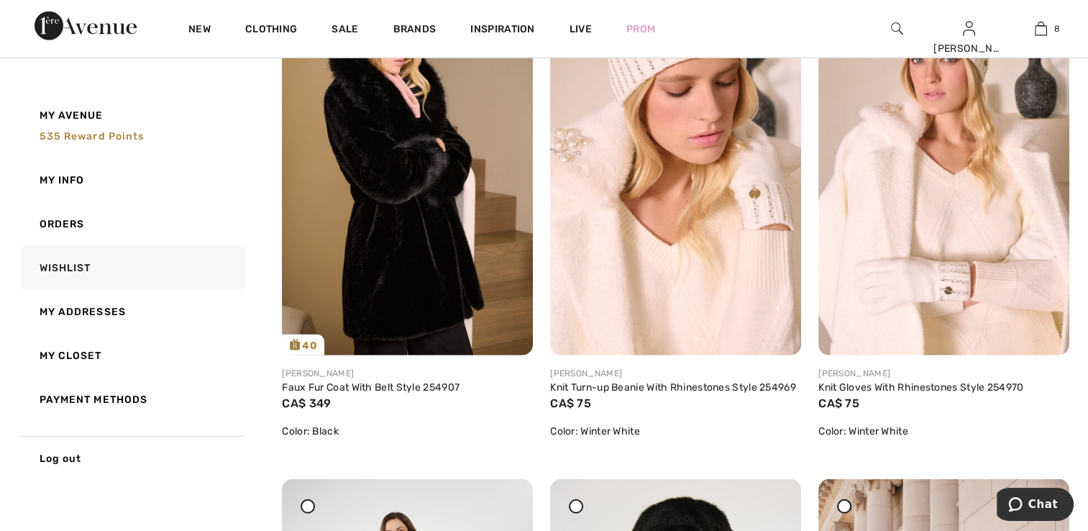
scroll to position [3812, 0]
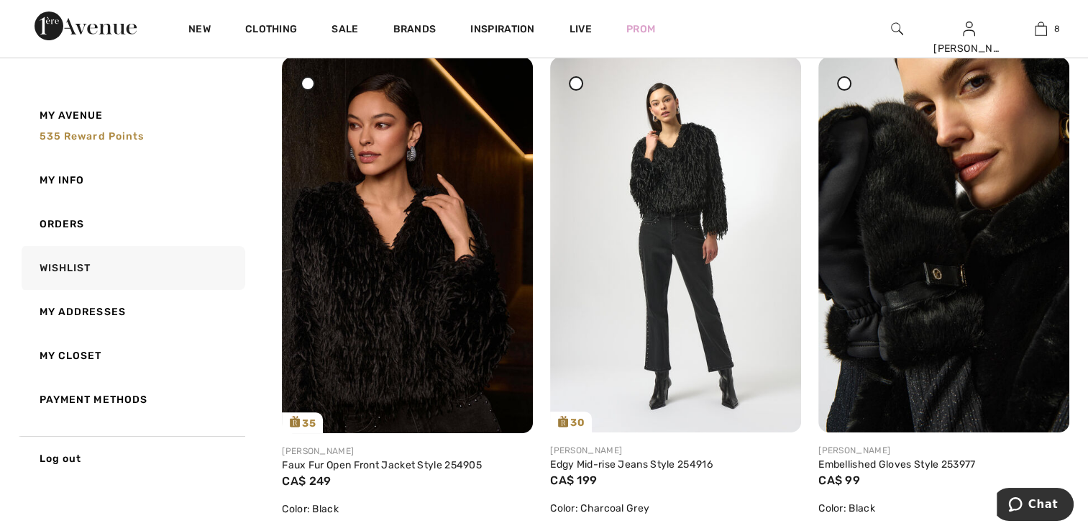
drag, startPoint x: 1986, startPoint y: 949, endPoint x: 1048, endPoint y: 499, distance: 1040.9
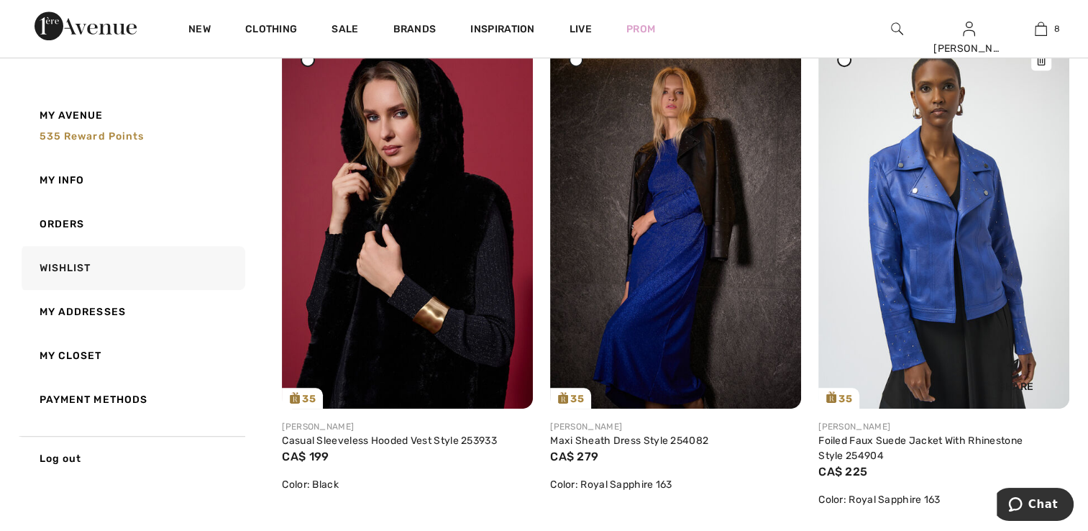
scroll to position [6219, 0]
